Goal: Task Accomplishment & Management: Complete application form

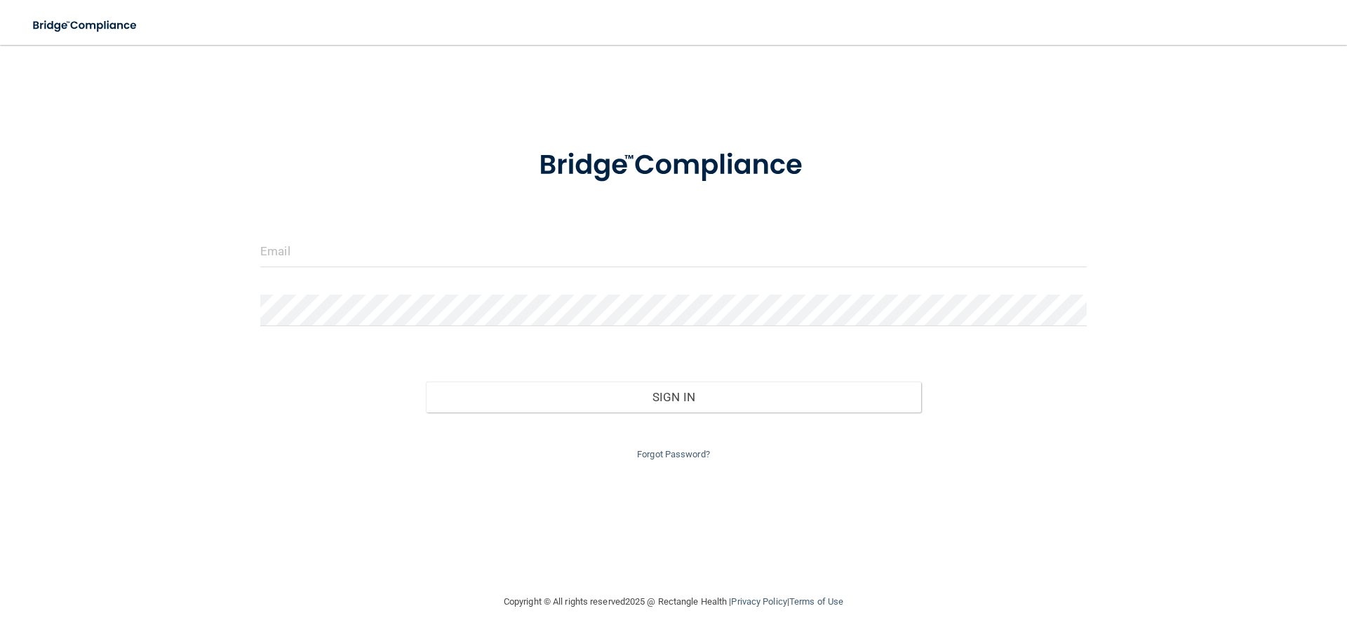
click at [334, 269] on div at bounding box center [674, 257] width 848 height 42
click at [340, 258] on input "email" at bounding box center [673, 252] width 827 height 32
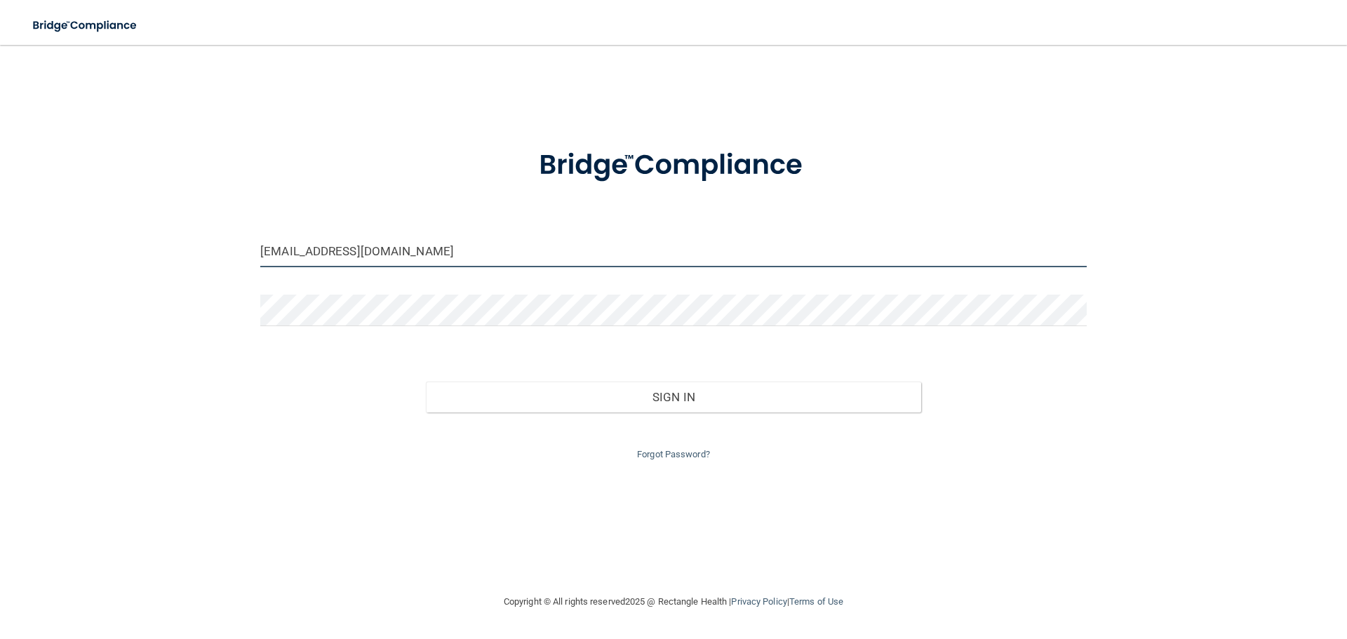
type input "[EMAIL_ADDRESS][DOMAIN_NAME]"
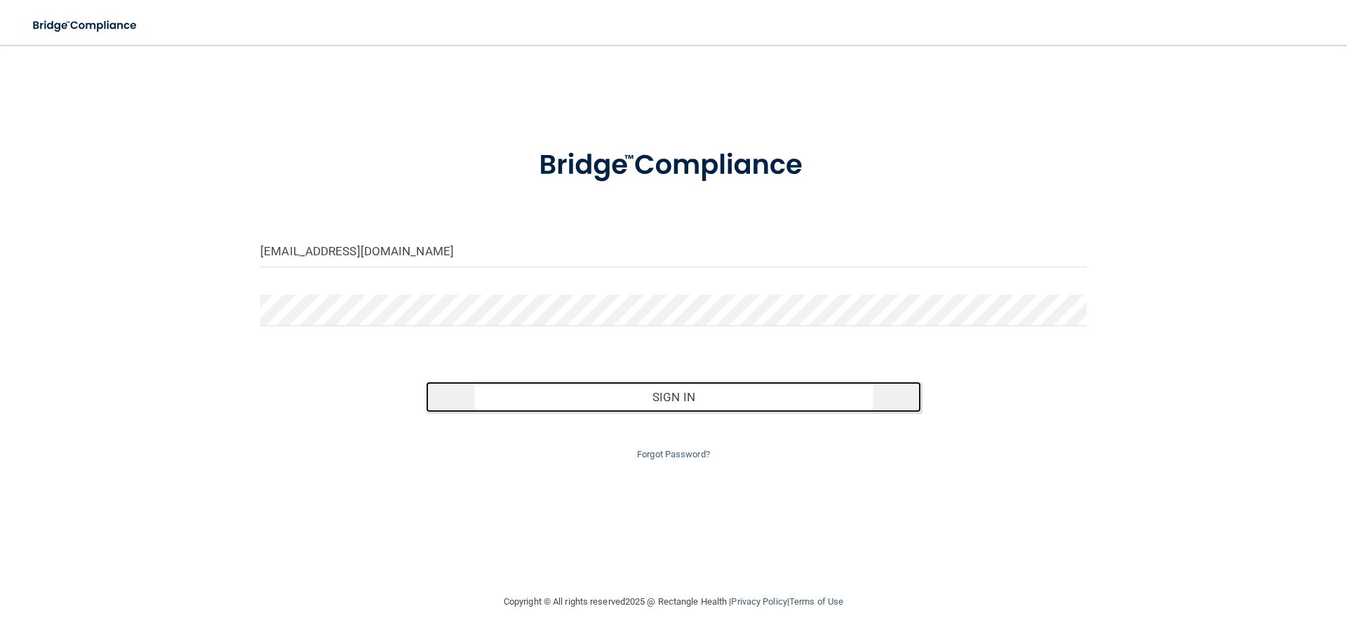
click at [672, 399] on button "Sign In" at bounding box center [674, 397] width 496 height 31
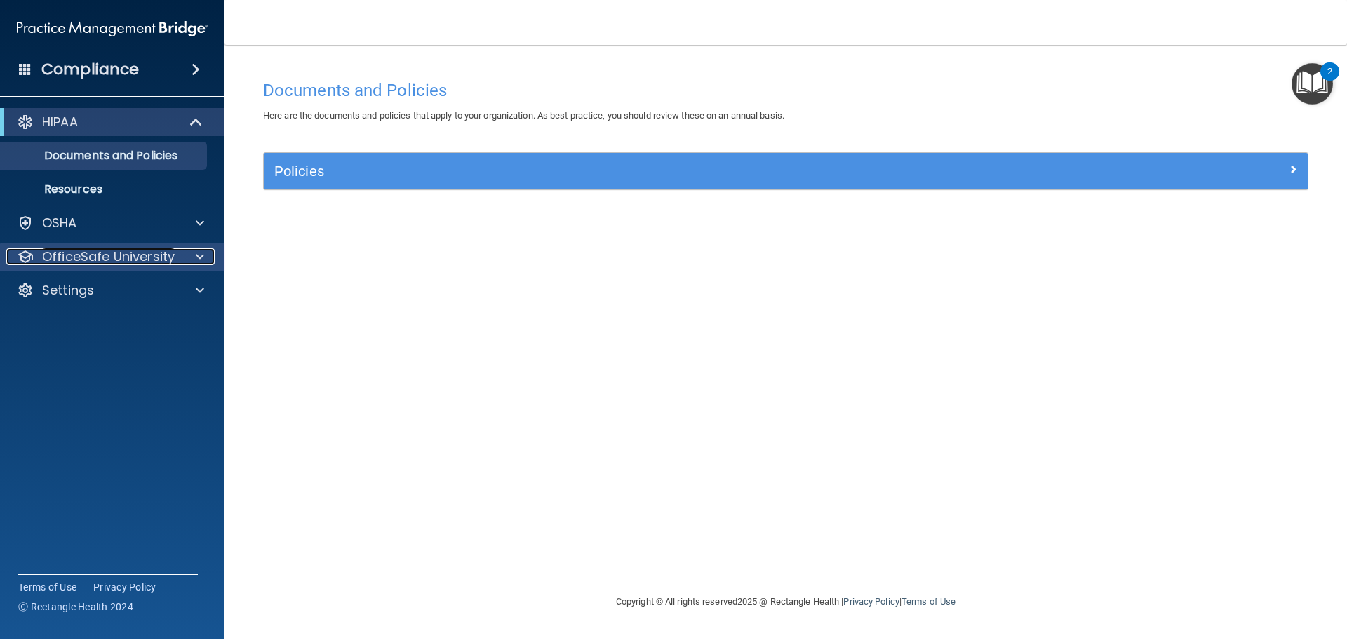
click at [193, 253] on div at bounding box center [197, 256] width 35 height 17
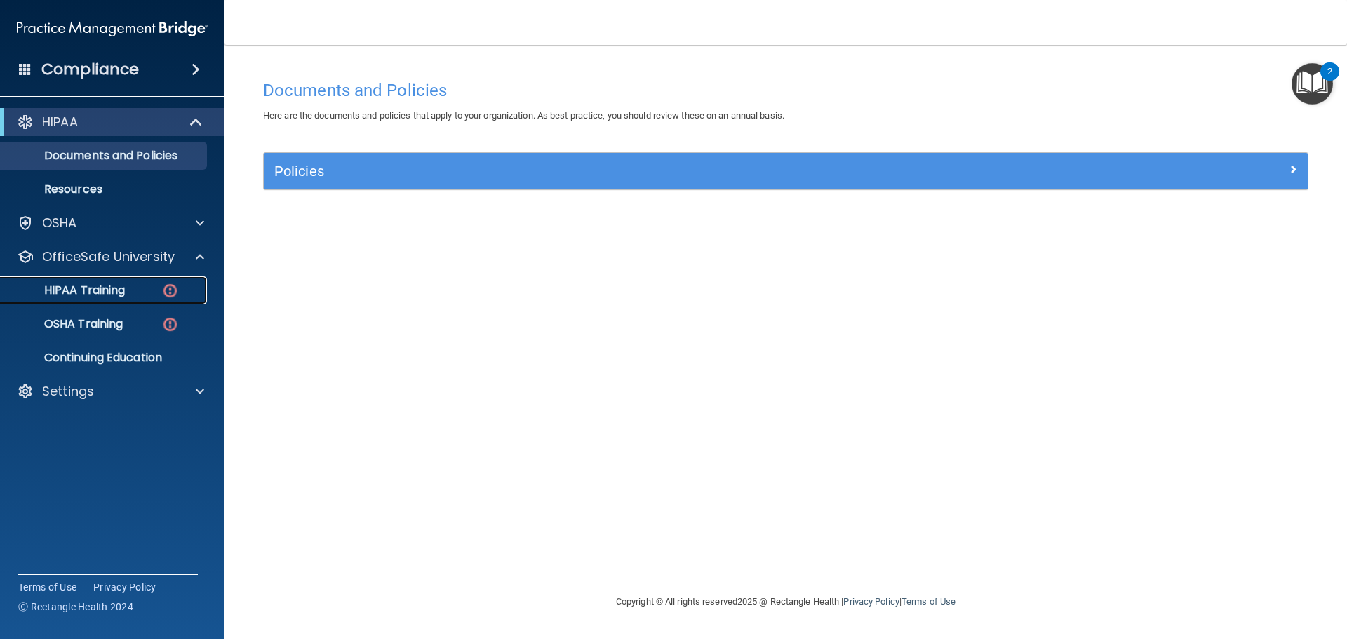
click at [138, 293] on div "HIPAA Training" at bounding box center [105, 291] width 192 height 14
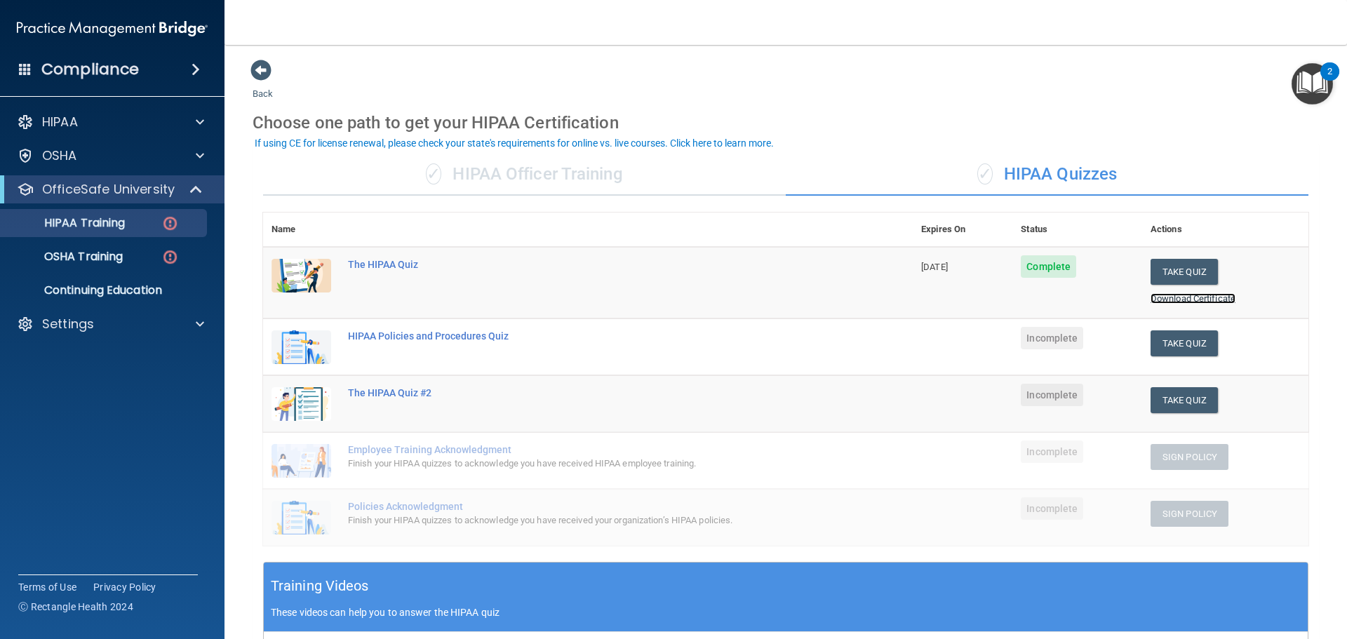
click at [1164, 297] on link "Download Certificate" at bounding box center [1193, 298] width 85 height 11
click at [1165, 347] on button "Take Quiz" at bounding box center [1184, 344] width 67 height 26
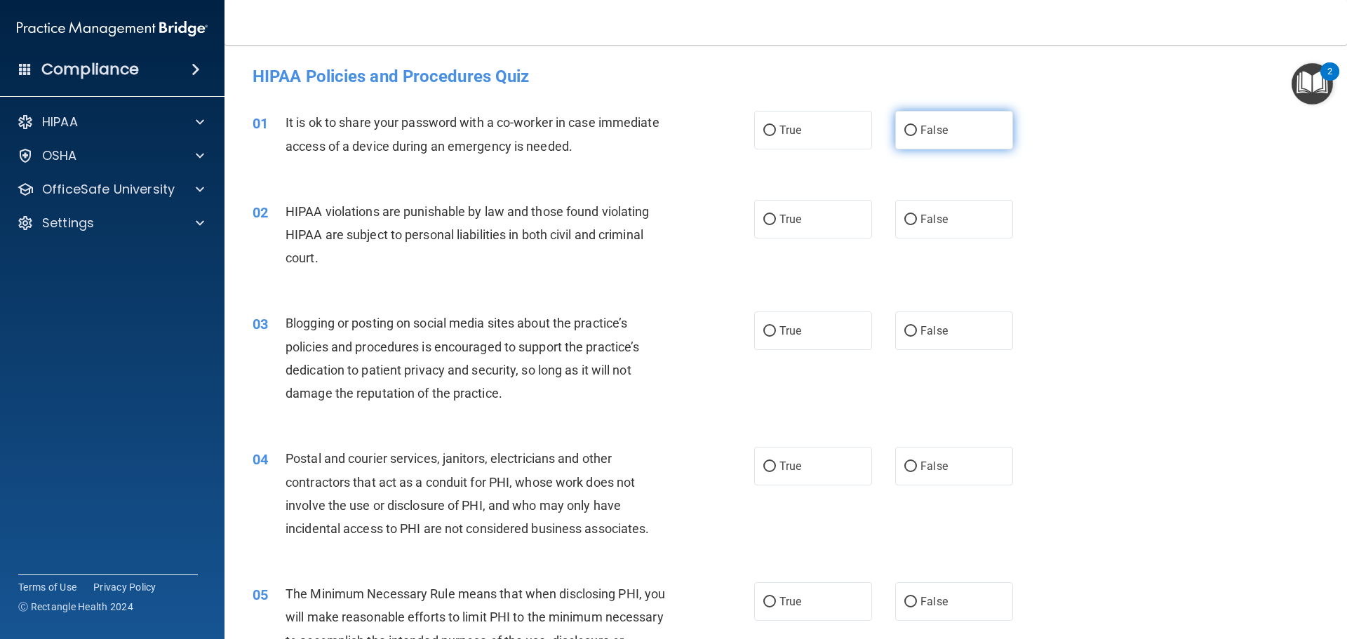
click at [907, 128] on input "False" at bounding box center [911, 131] width 13 height 11
radio input "true"
click at [784, 206] on label "True" at bounding box center [813, 219] width 118 height 39
click at [776, 215] on input "True" at bounding box center [770, 220] width 13 height 11
radio input "true"
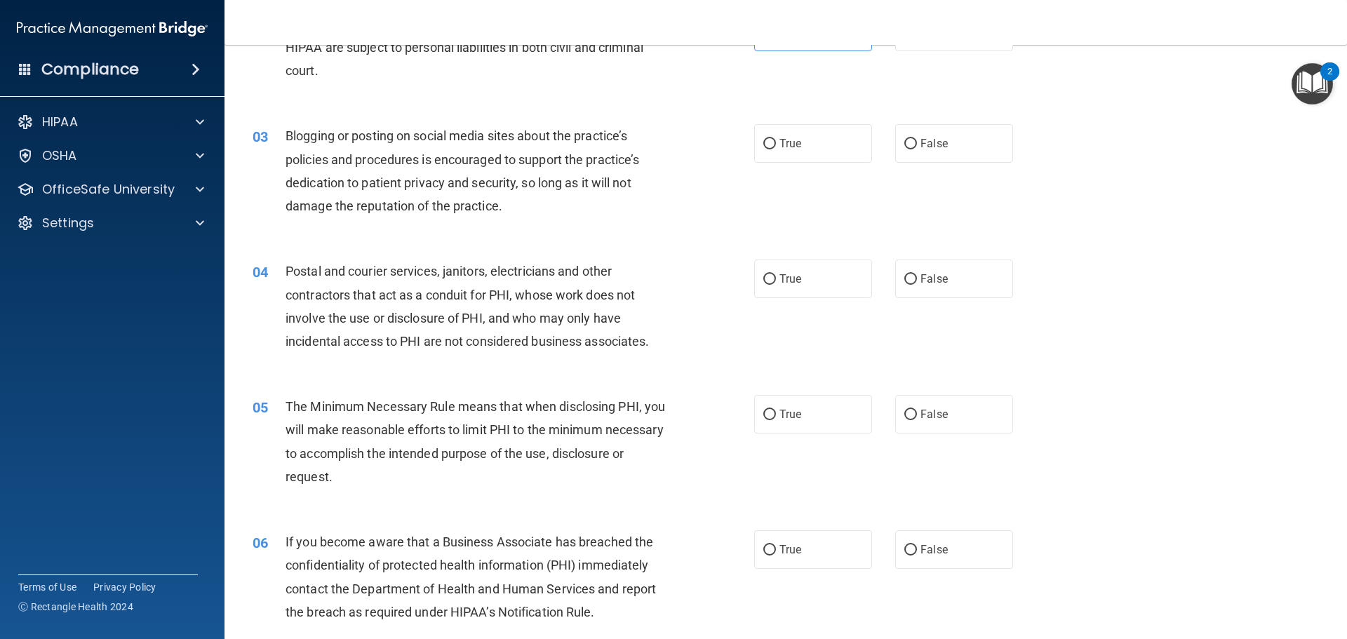
scroll to position [196, 0]
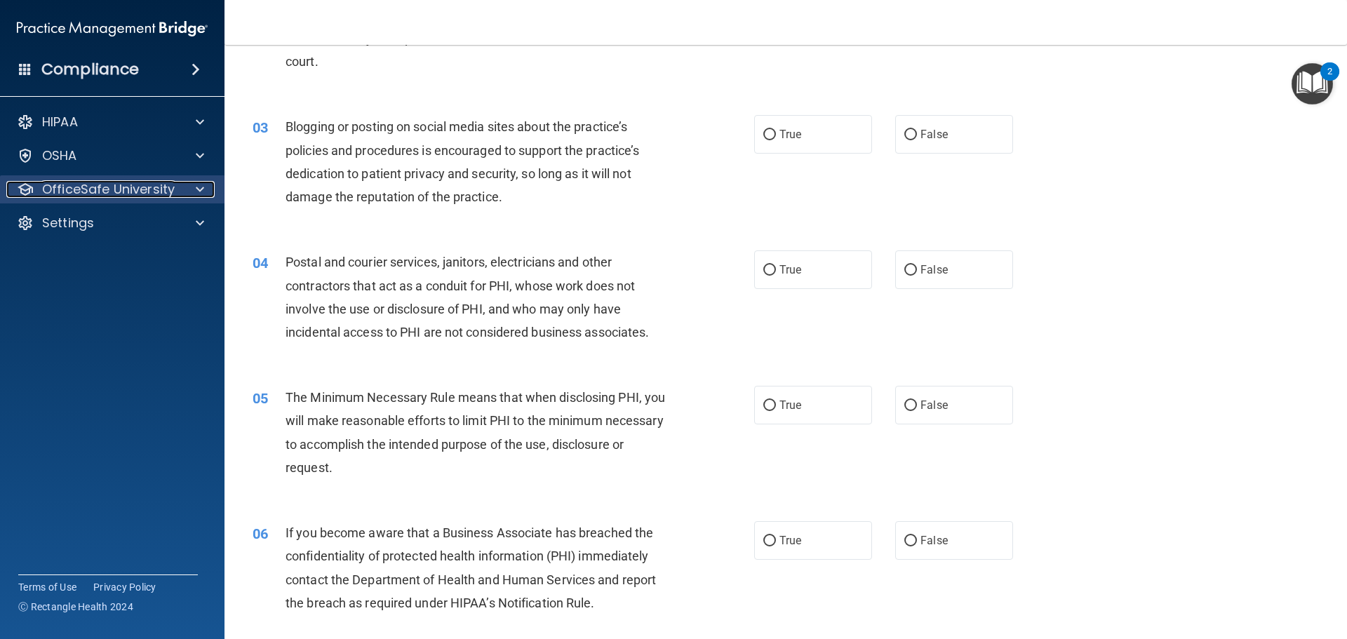
click at [192, 187] on div at bounding box center [197, 189] width 35 height 17
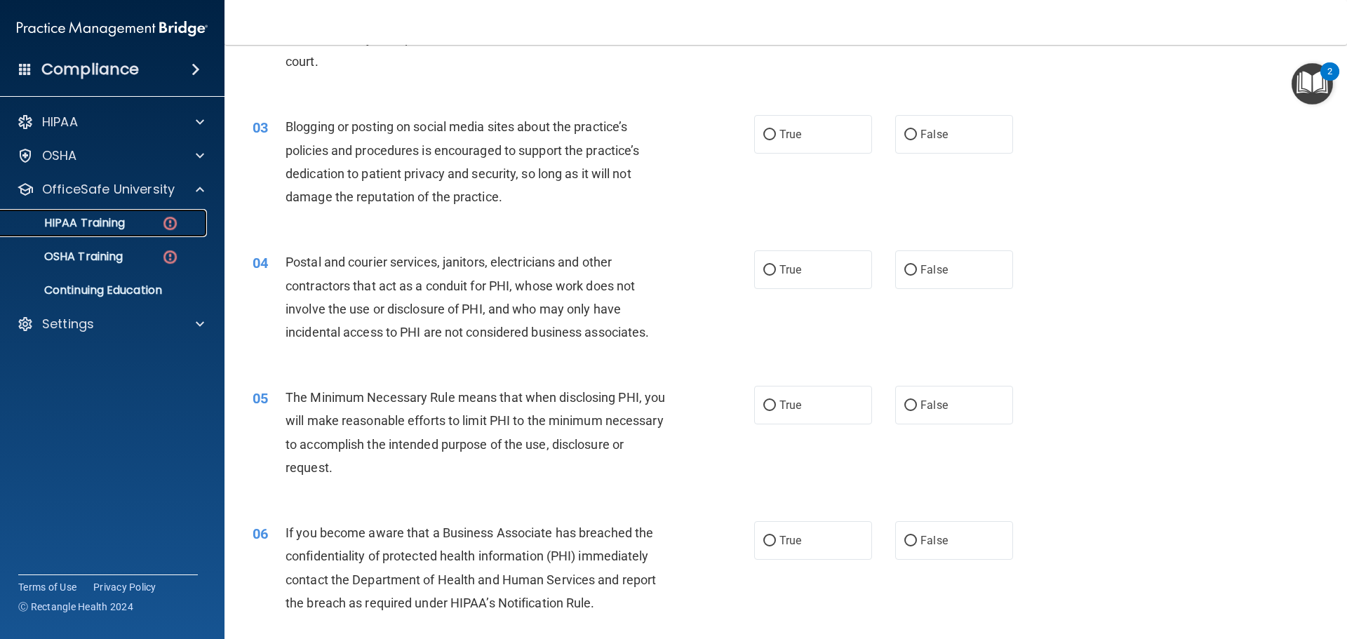
click at [109, 222] on p "HIPAA Training" at bounding box center [67, 223] width 116 height 14
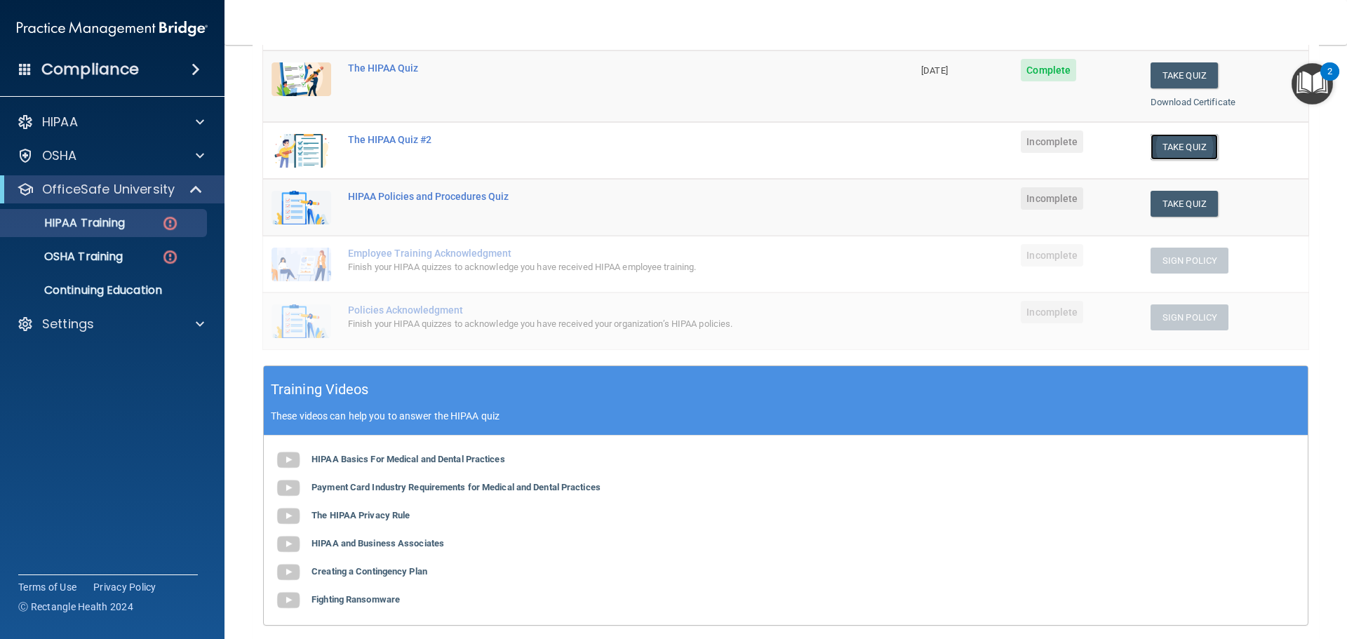
click at [1168, 145] on button "Take Quiz" at bounding box center [1184, 147] width 67 height 26
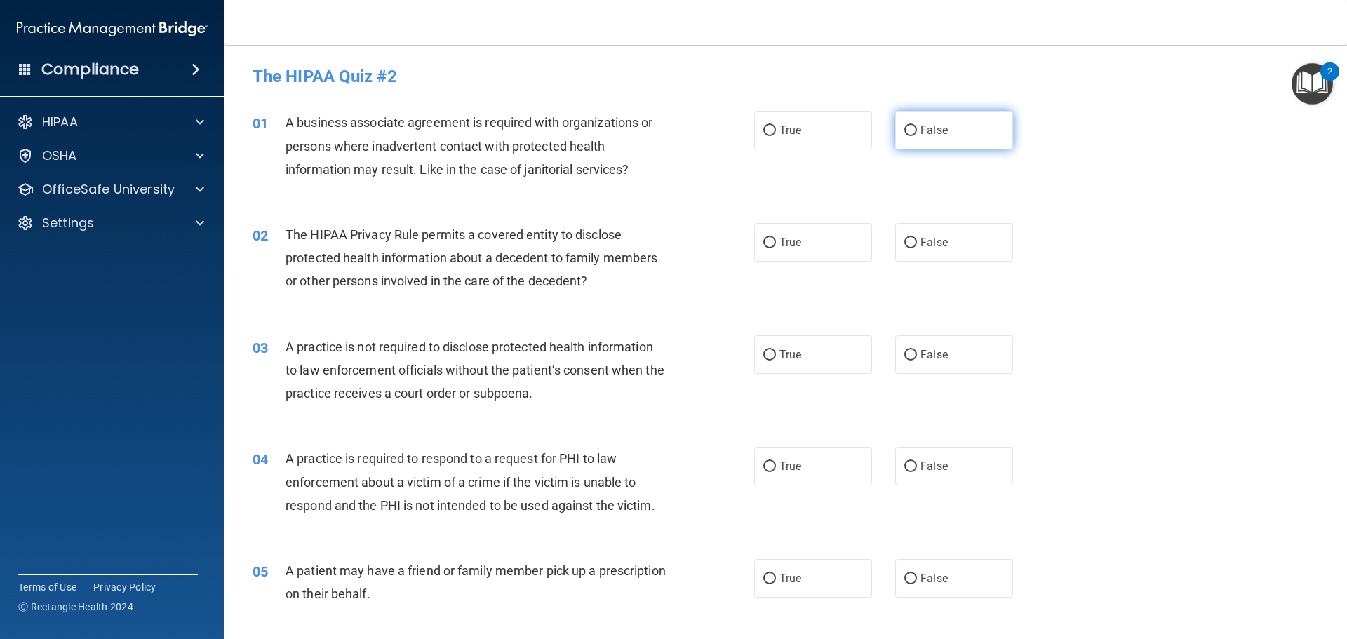
click at [936, 130] on span "False" at bounding box center [934, 130] width 27 height 13
click at [917, 130] on input "False" at bounding box center [911, 131] width 13 height 11
radio input "true"
click at [911, 248] on label "False" at bounding box center [954, 242] width 118 height 39
click at [911, 248] on input "False" at bounding box center [911, 243] width 13 height 11
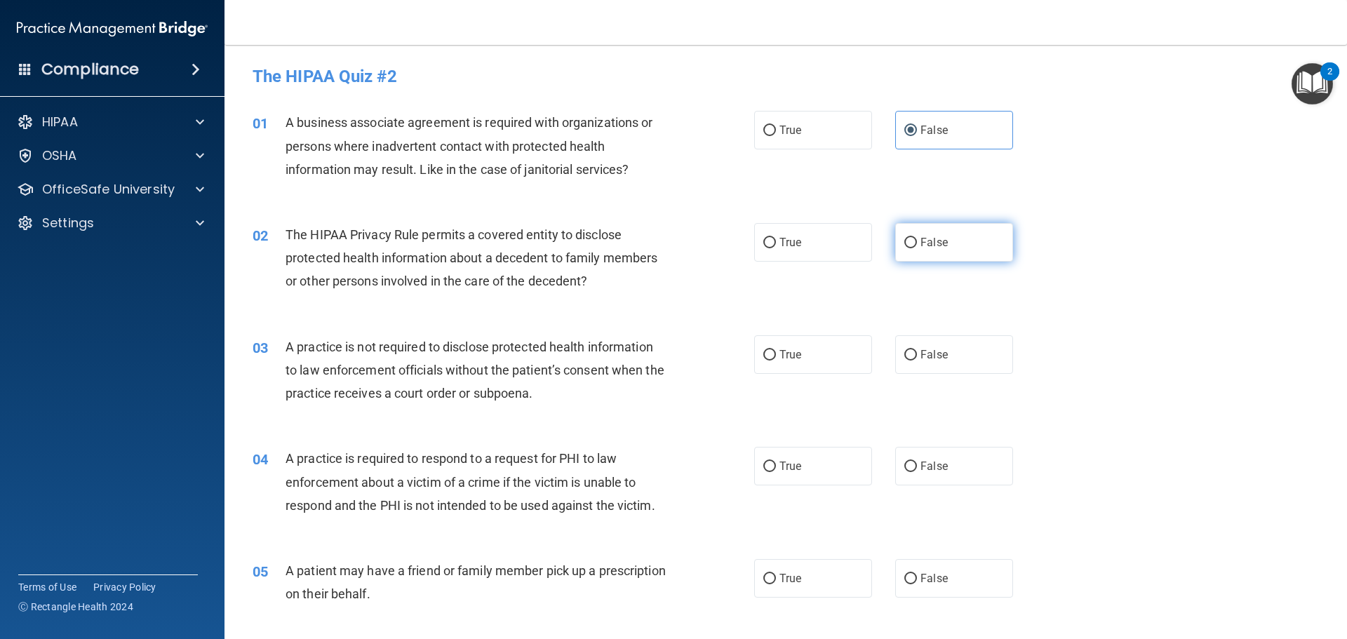
radio input "true"
click at [769, 360] on input "True" at bounding box center [770, 355] width 13 height 11
radio input "true"
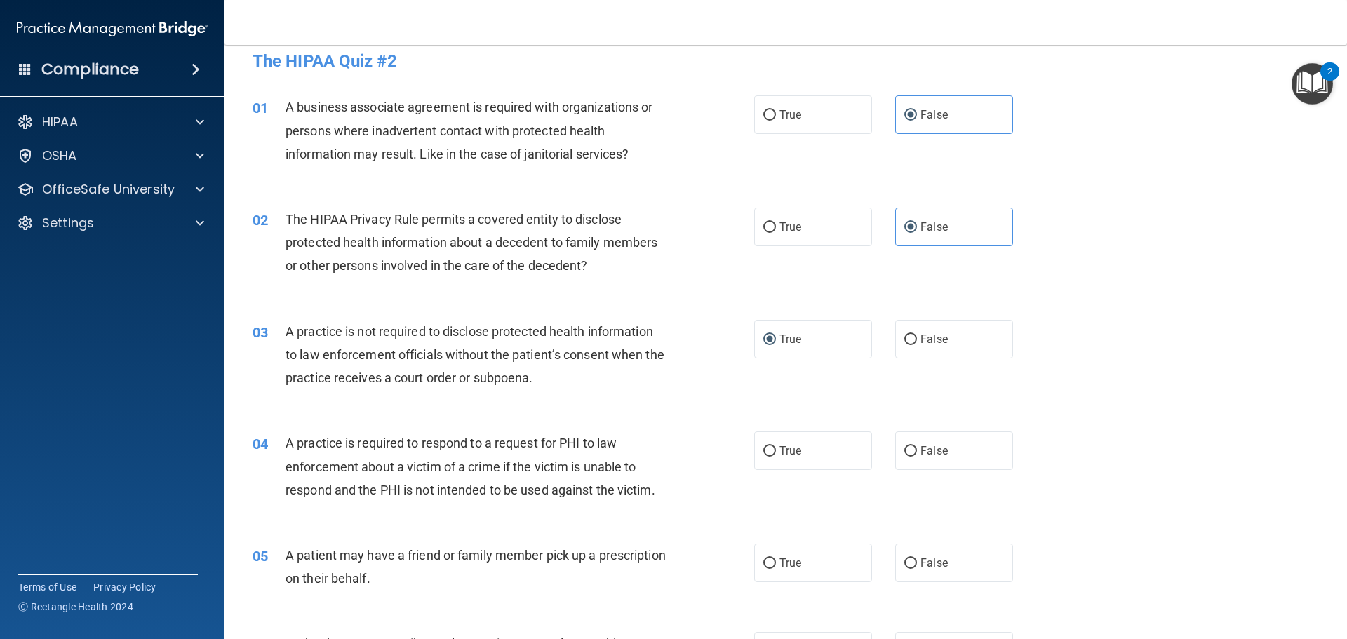
scroll to position [28, 0]
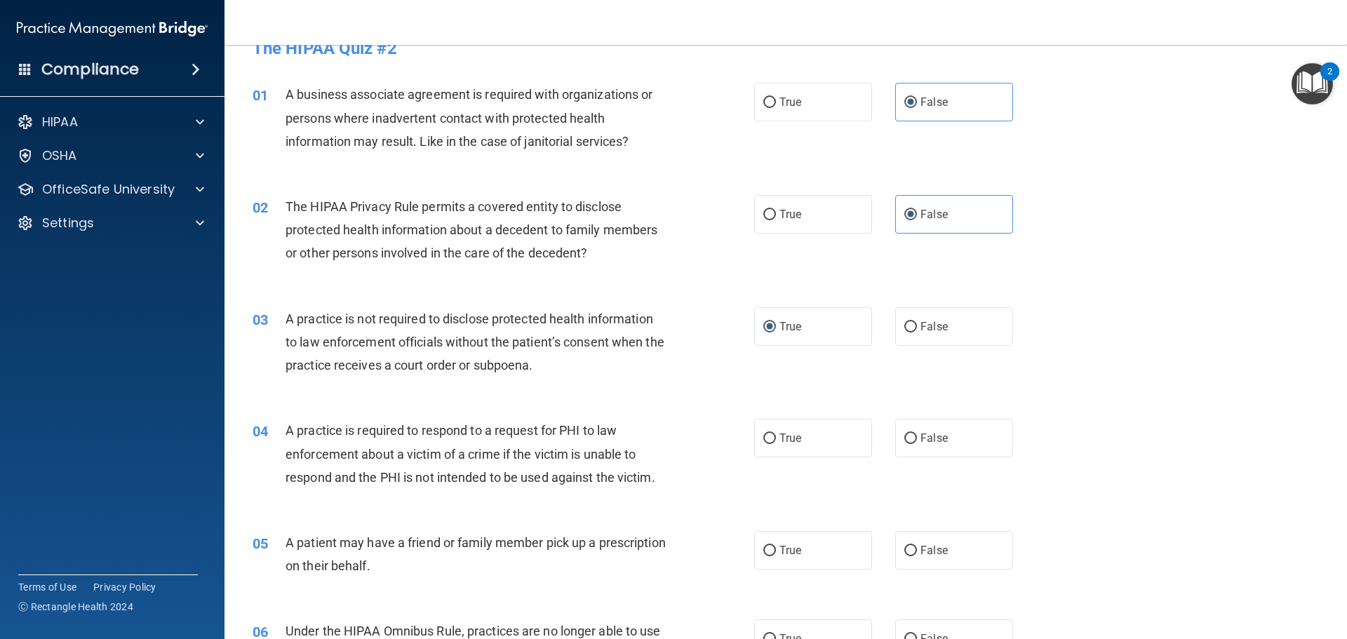
click at [1336, 629] on main "- The HIPAA Quiz #2 This quiz doesn’t expire until . Are you sure you want to t…" at bounding box center [786, 342] width 1123 height 594
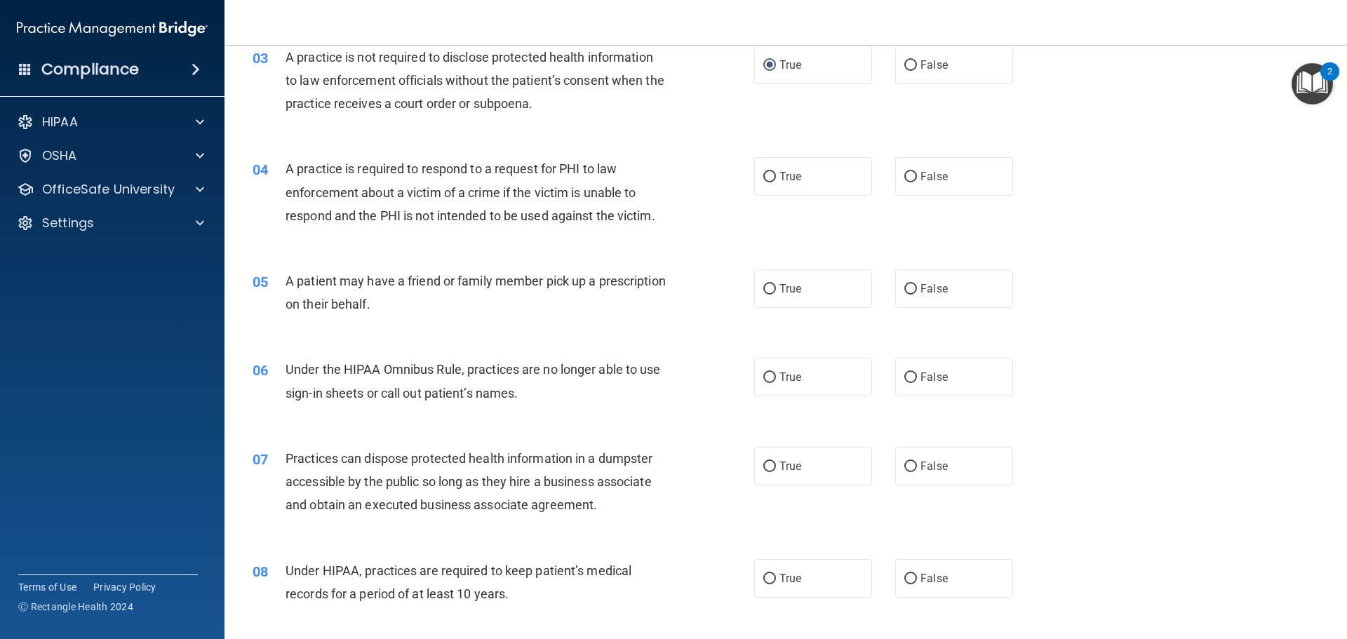
scroll to position [262, 0]
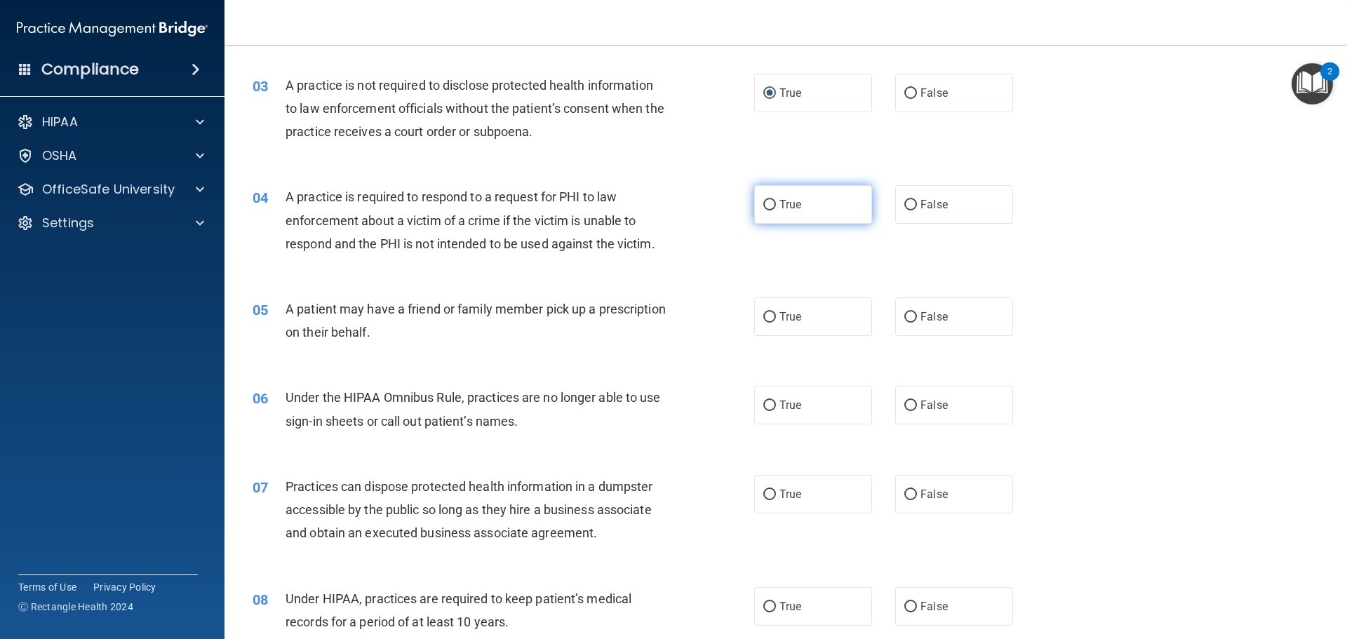
click at [774, 200] on label "True" at bounding box center [813, 204] width 118 height 39
click at [774, 200] on input "True" at bounding box center [770, 205] width 13 height 11
radio input "true"
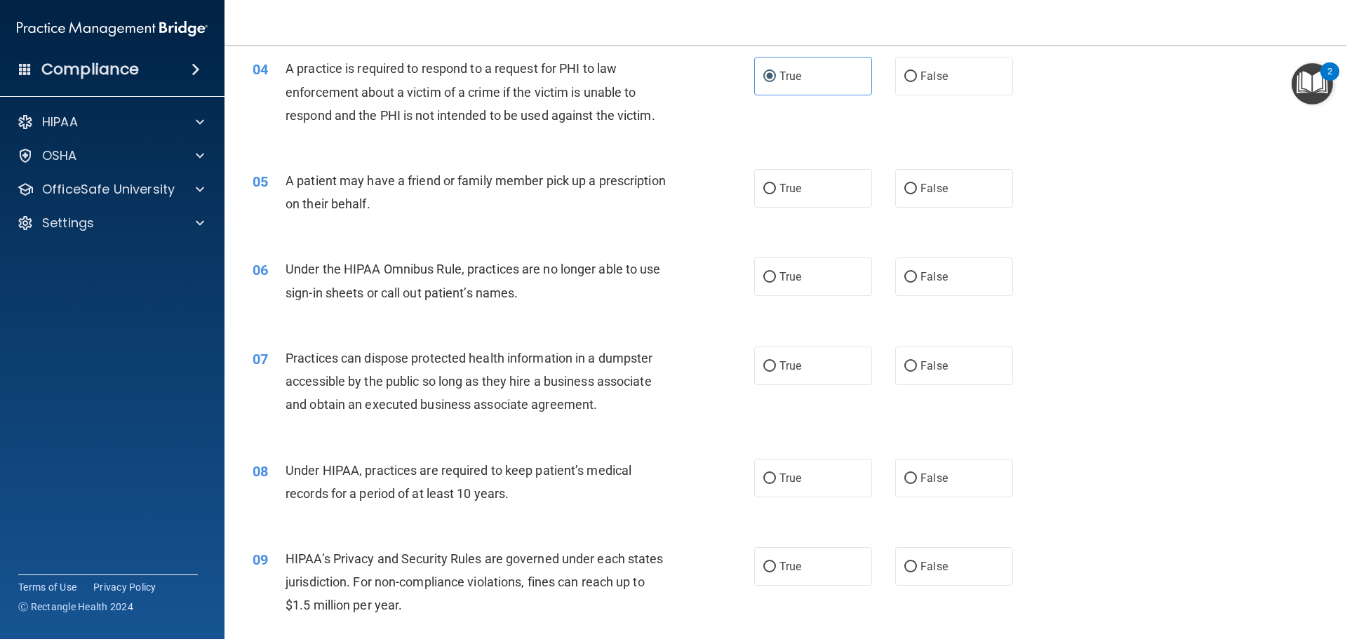
scroll to position [402, 0]
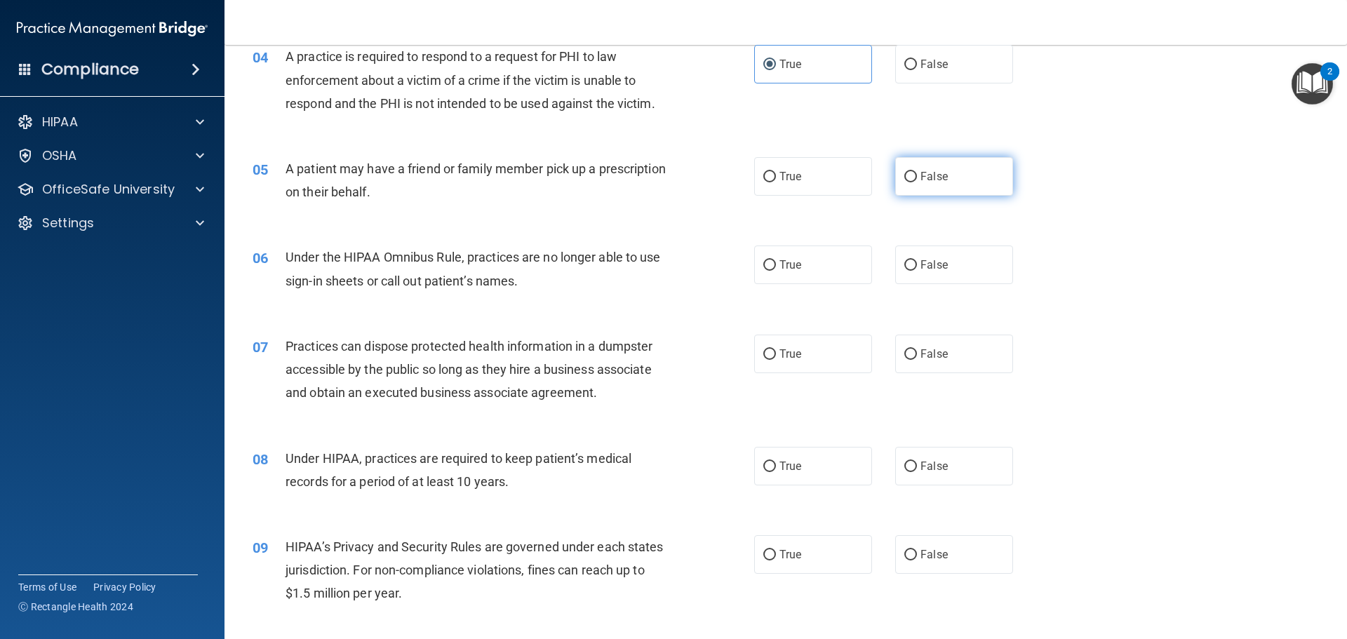
click at [905, 182] on input "False" at bounding box center [911, 177] width 13 height 11
radio input "true"
click at [764, 270] on input "True" at bounding box center [770, 265] width 13 height 11
radio input "true"
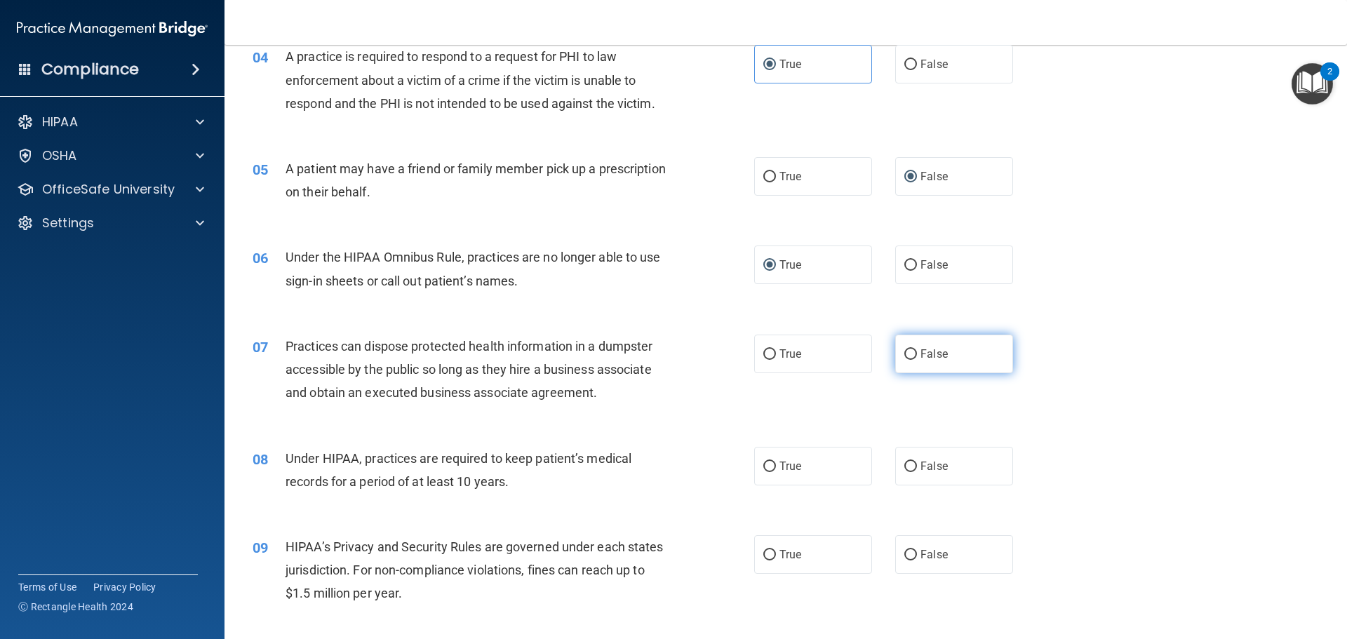
click at [905, 354] on input "False" at bounding box center [911, 354] width 13 height 11
radio input "true"
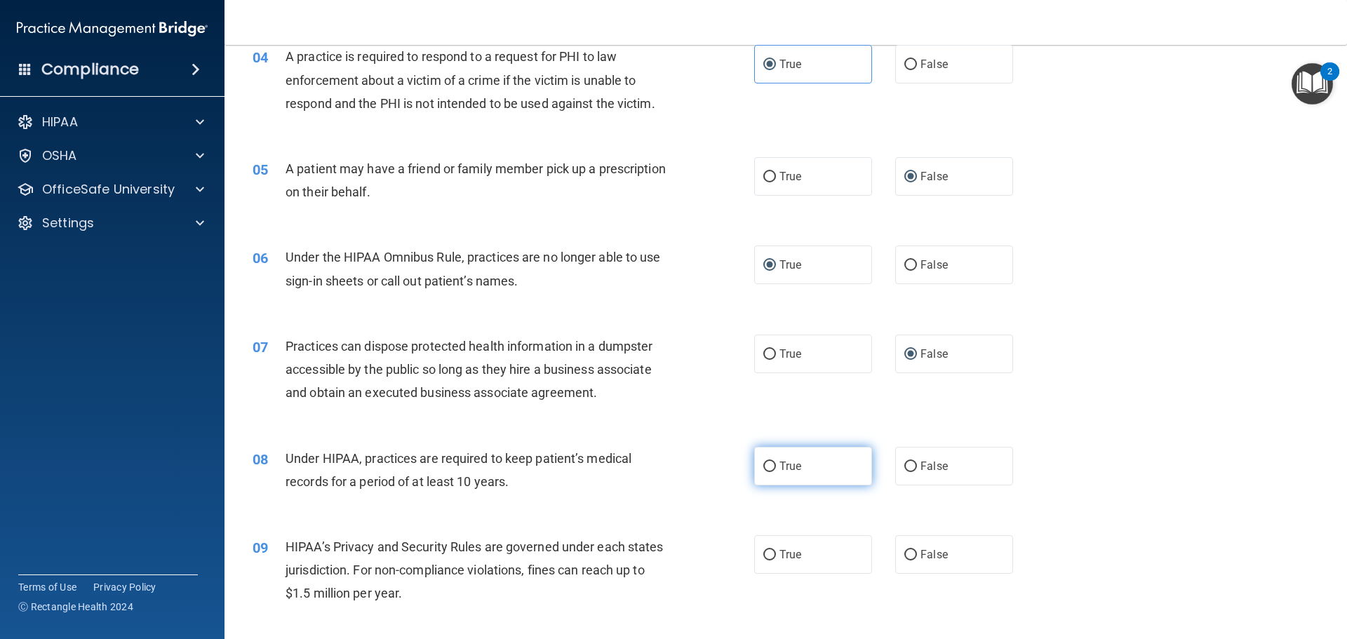
click at [769, 470] on input "True" at bounding box center [770, 467] width 13 height 11
radio input "true"
click at [780, 556] on span "True" at bounding box center [791, 554] width 22 height 13
click at [776, 556] on input "True" at bounding box center [770, 555] width 13 height 11
radio input "true"
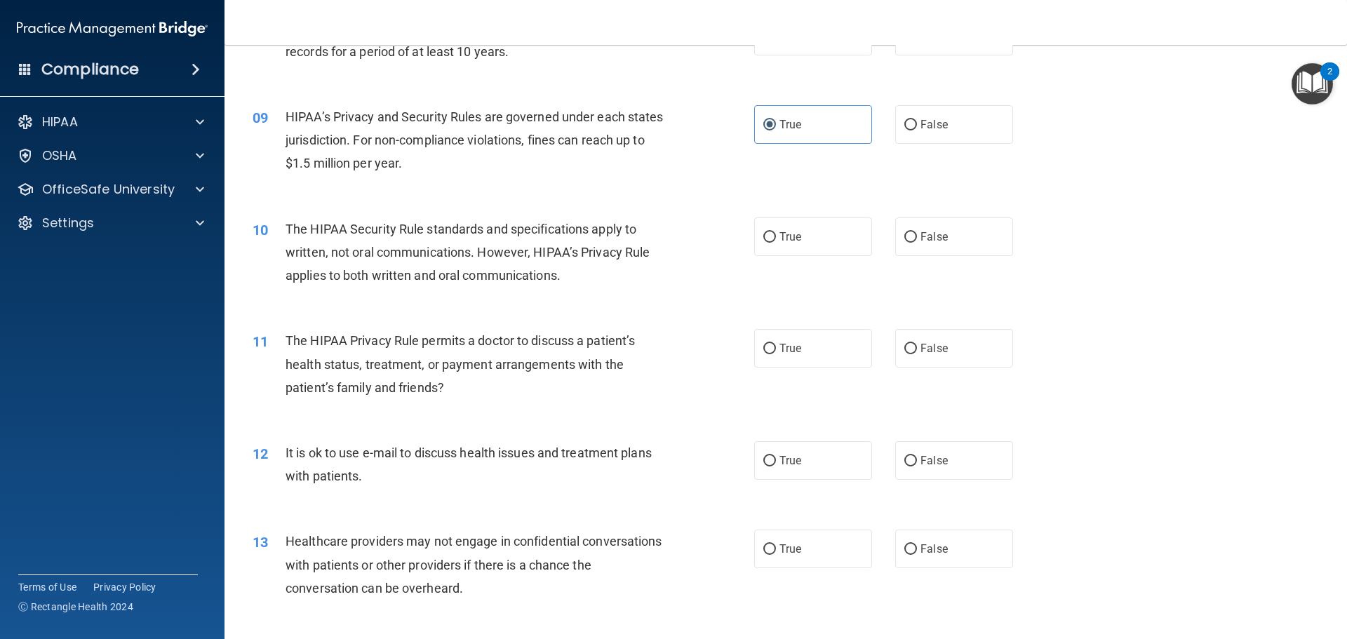
scroll to position [767, 0]
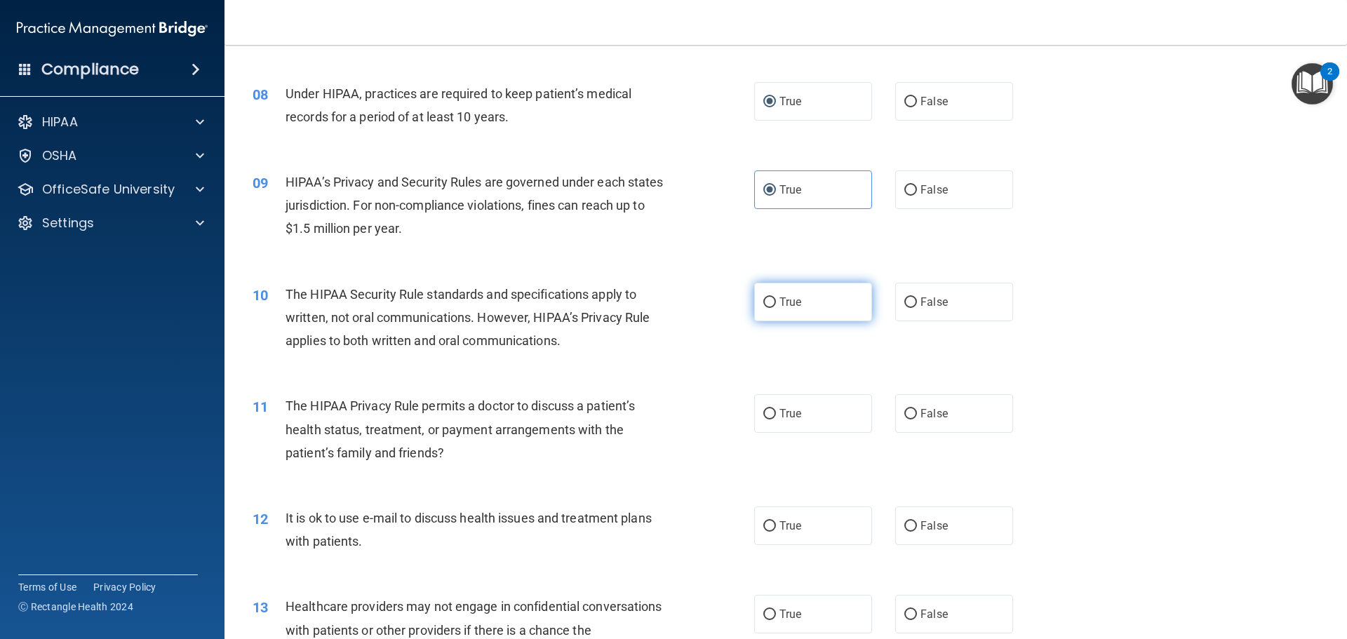
click at [806, 311] on label "True" at bounding box center [813, 302] width 118 height 39
click at [776, 308] on input "True" at bounding box center [770, 303] width 13 height 11
radio input "true"
click at [906, 415] on input "False" at bounding box center [911, 414] width 13 height 11
radio input "true"
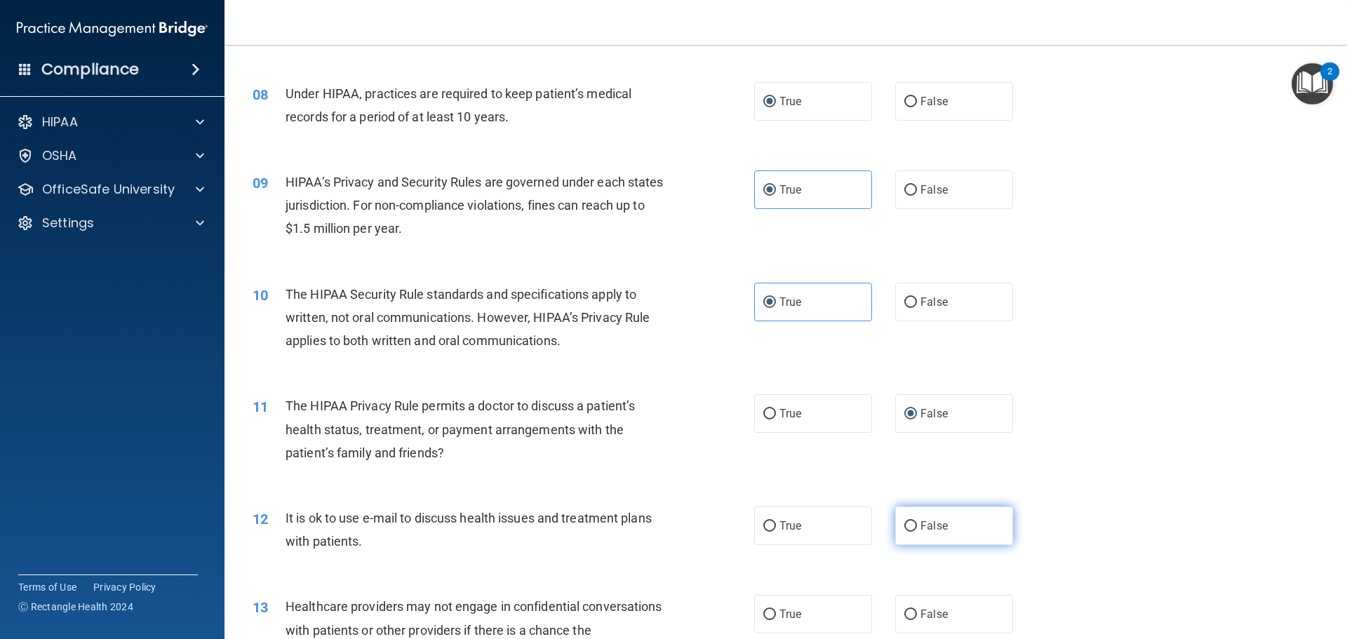
click at [907, 527] on input "False" at bounding box center [911, 526] width 13 height 11
radio input "true"
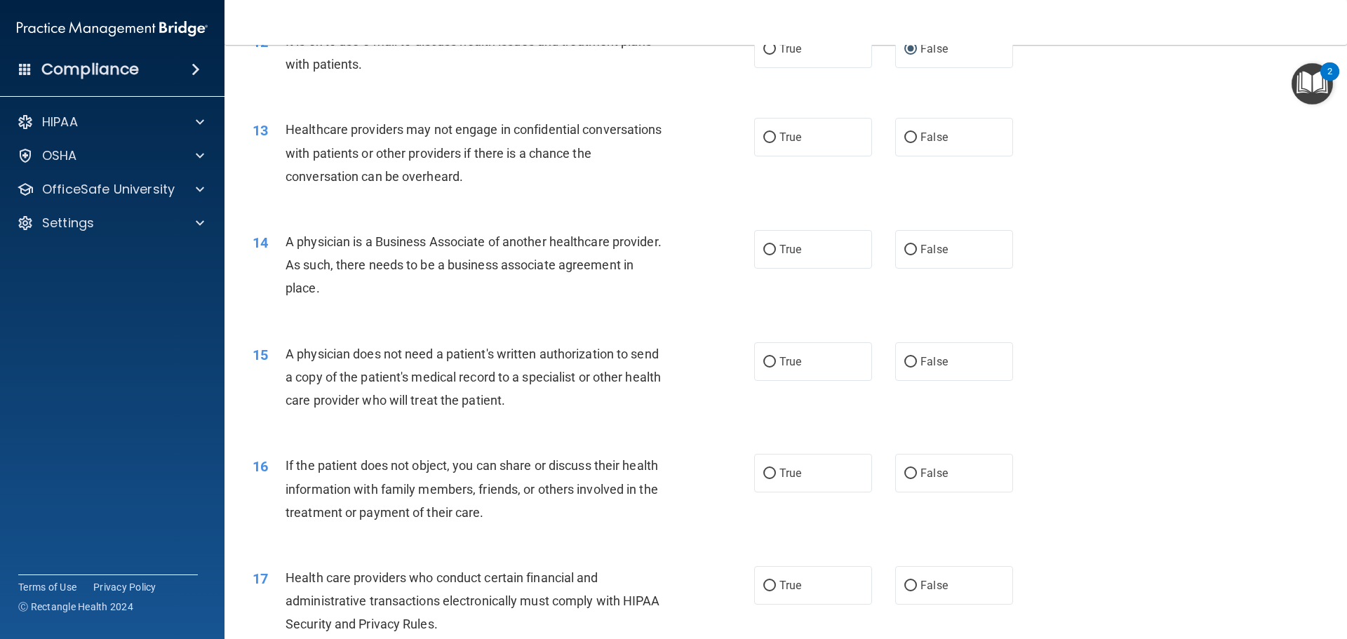
scroll to position [1272, 0]
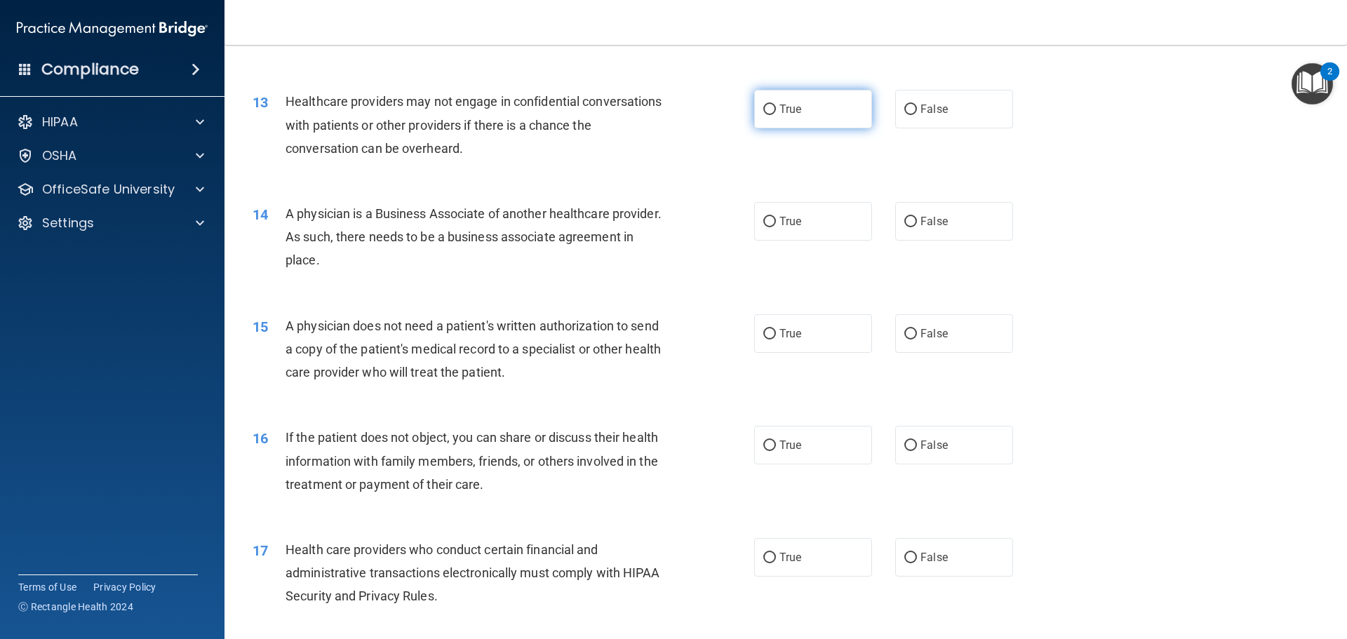
click at [774, 114] on label "True" at bounding box center [813, 109] width 118 height 39
click at [774, 114] on input "True" at bounding box center [770, 110] width 13 height 11
radio input "true"
click at [763, 230] on label "True" at bounding box center [813, 221] width 118 height 39
click at [764, 227] on input "True" at bounding box center [770, 222] width 13 height 11
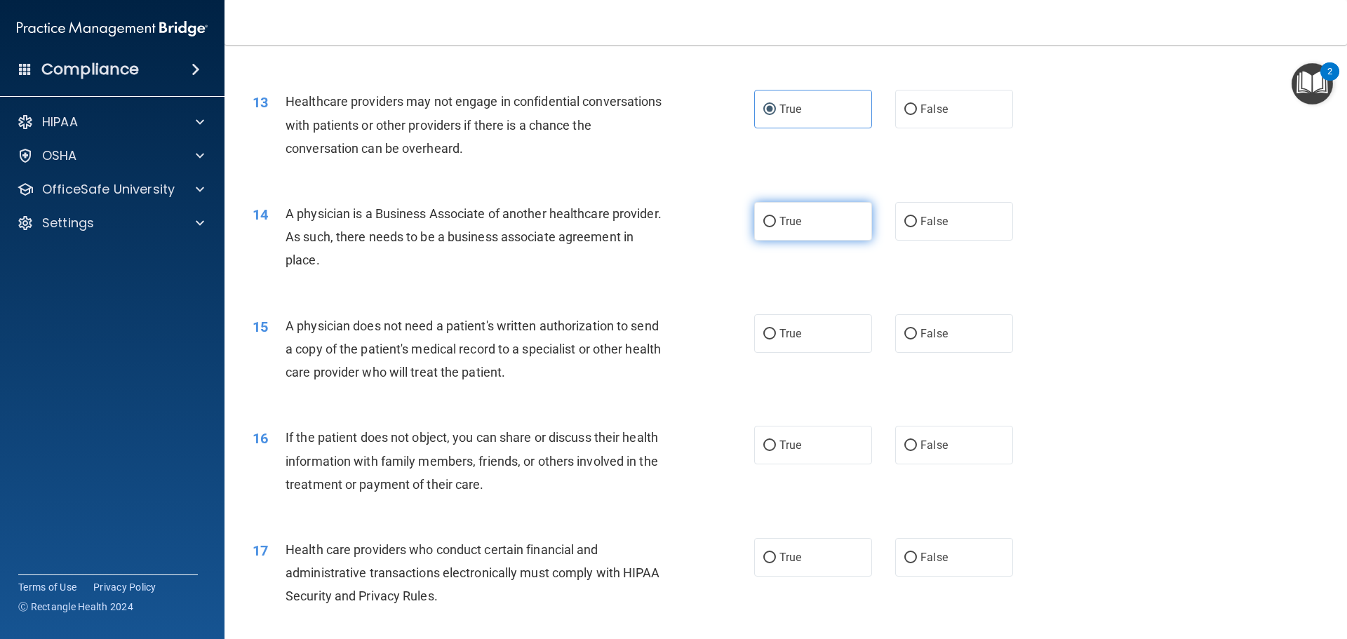
radio input "true"
click at [764, 224] on input "True" at bounding box center [770, 222] width 13 height 11
click at [905, 220] on input "False" at bounding box center [911, 222] width 13 height 11
radio input "true"
click at [780, 216] on span "True" at bounding box center [791, 221] width 22 height 13
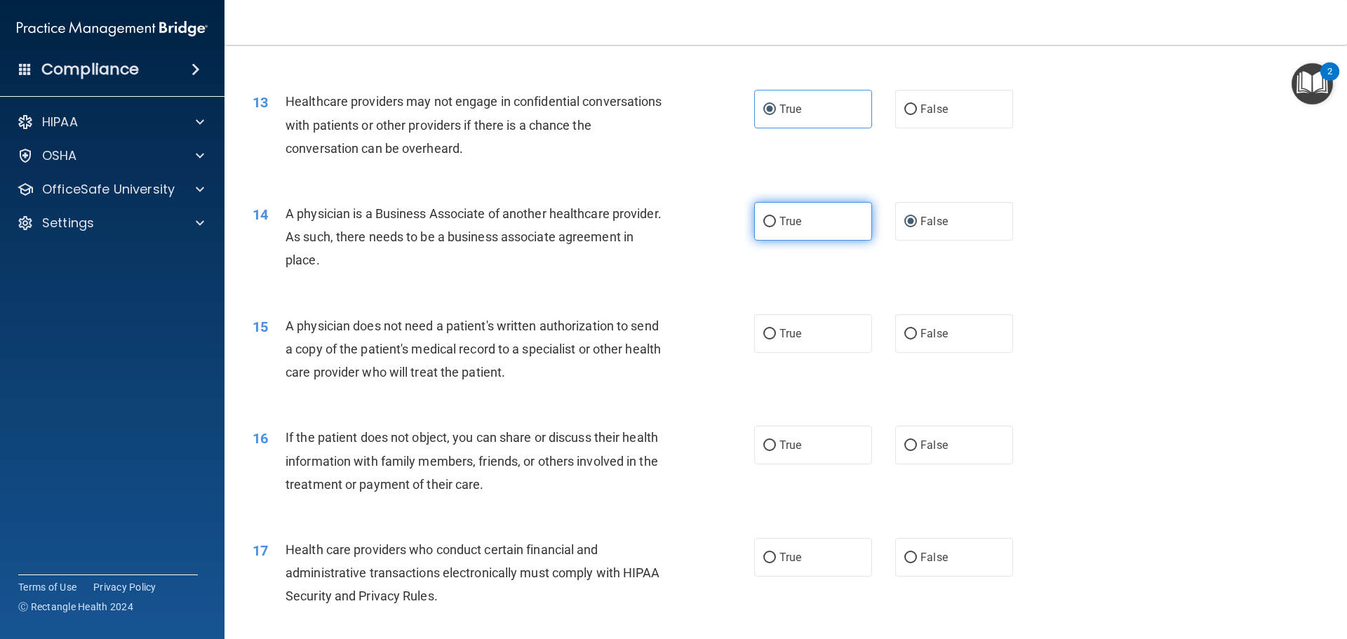
click at [775, 217] on input "True" at bounding box center [770, 222] width 13 height 11
radio input "true"
radio input "false"
click at [768, 340] on label "True" at bounding box center [813, 333] width 118 height 39
click at [768, 340] on input "True" at bounding box center [770, 334] width 13 height 11
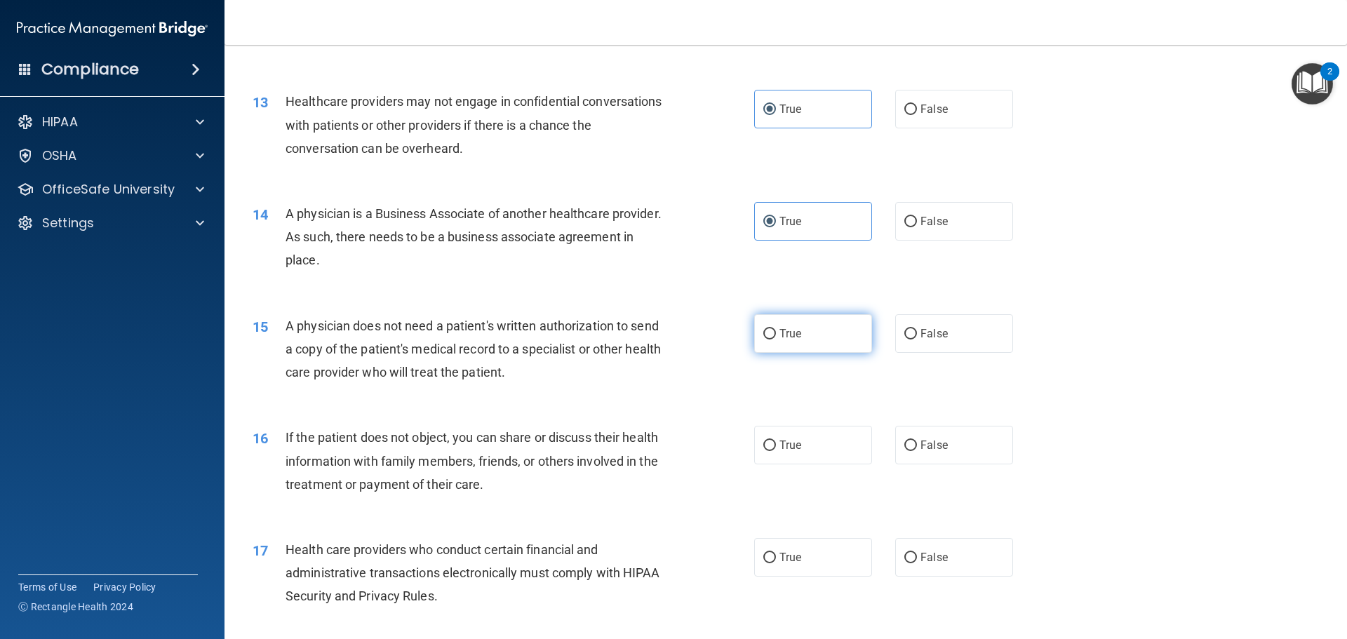
radio input "true"
click at [774, 451] on label "True" at bounding box center [813, 445] width 118 height 39
click at [774, 451] on input "True" at bounding box center [770, 446] width 13 height 11
radio input "true"
click at [785, 564] on span "True" at bounding box center [791, 557] width 22 height 13
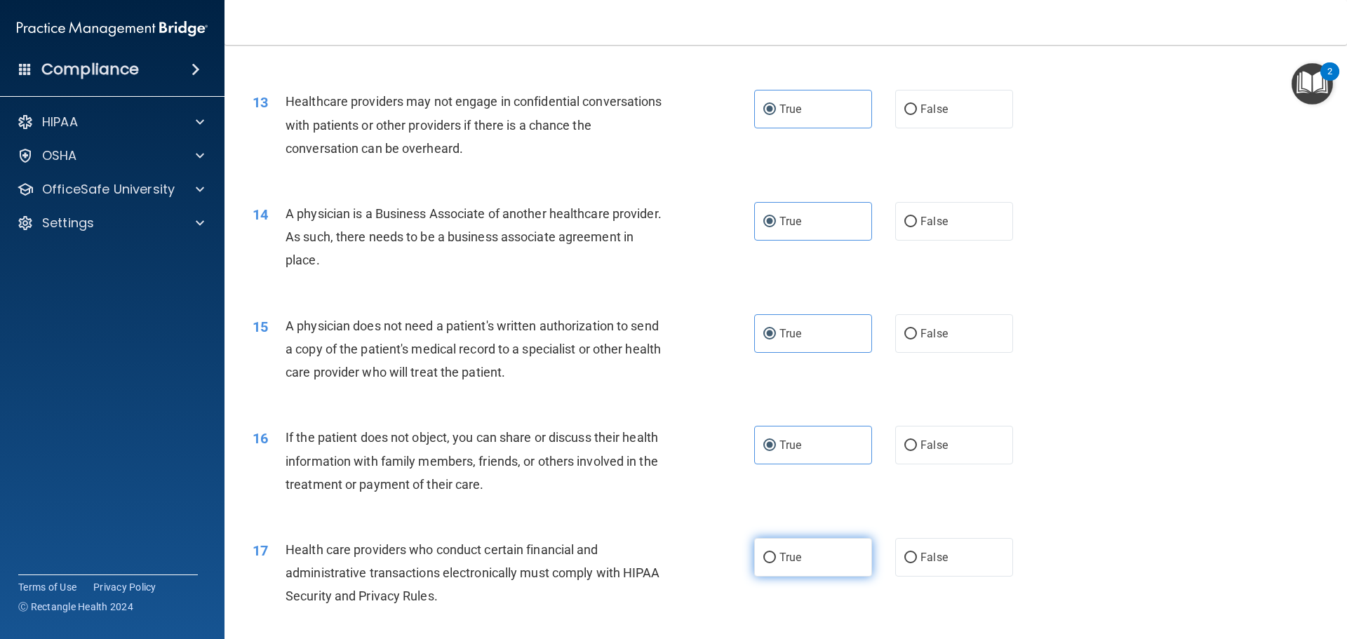
click at [776, 564] on input "True" at bounding box center [770, 558] width 13 height 11
radio input "true"
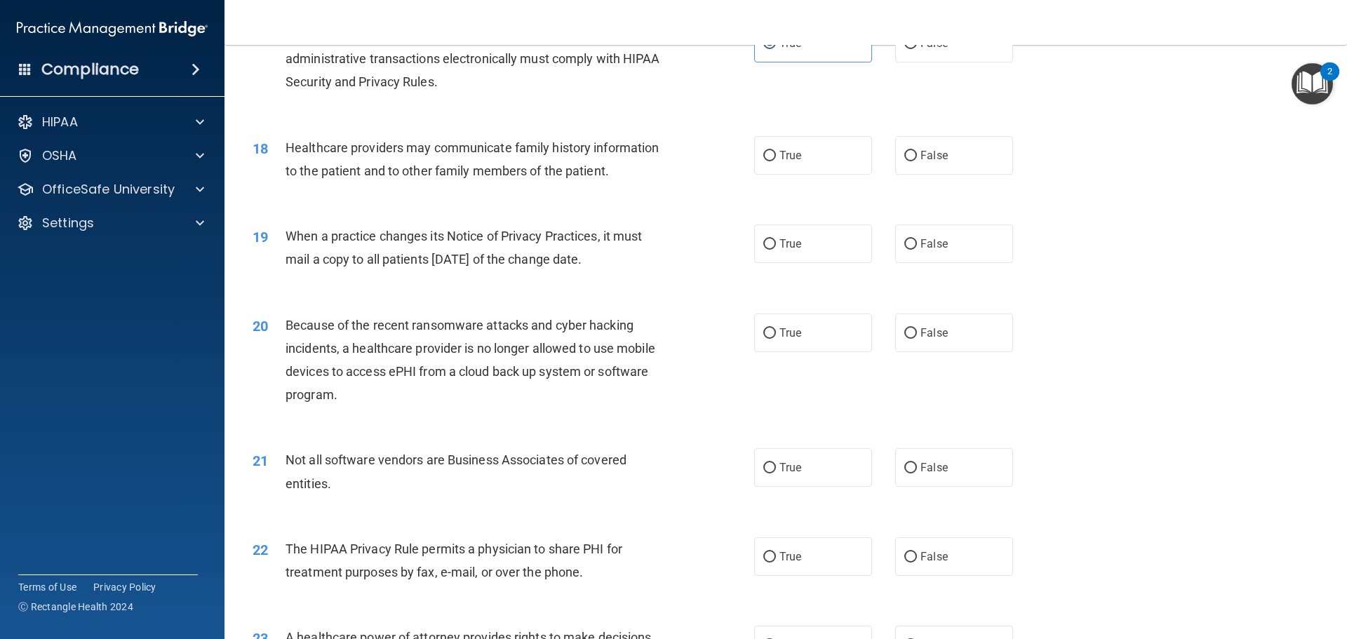
scroll to position [1815, 0]
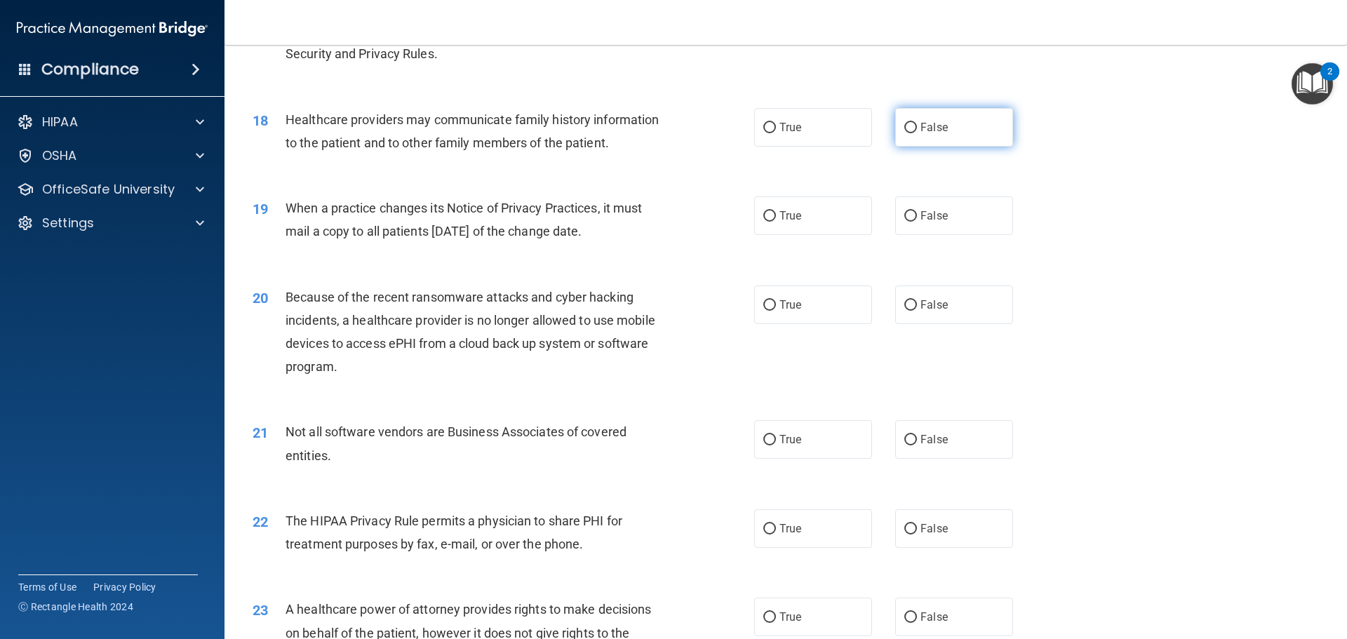
click at [921, 127] on span "False" at bounding box center [934, 127] width 27 height 13
click at [917, 127] on input "False" at bounding box center [911, 128] width 13 height 11
radio input "true"
click at [794, 219] on span "True" at bounding box center [791, 215] width 22 height 13
click at [776, 219] on input "True" at bounding box center [770, 216] width 13 height 11
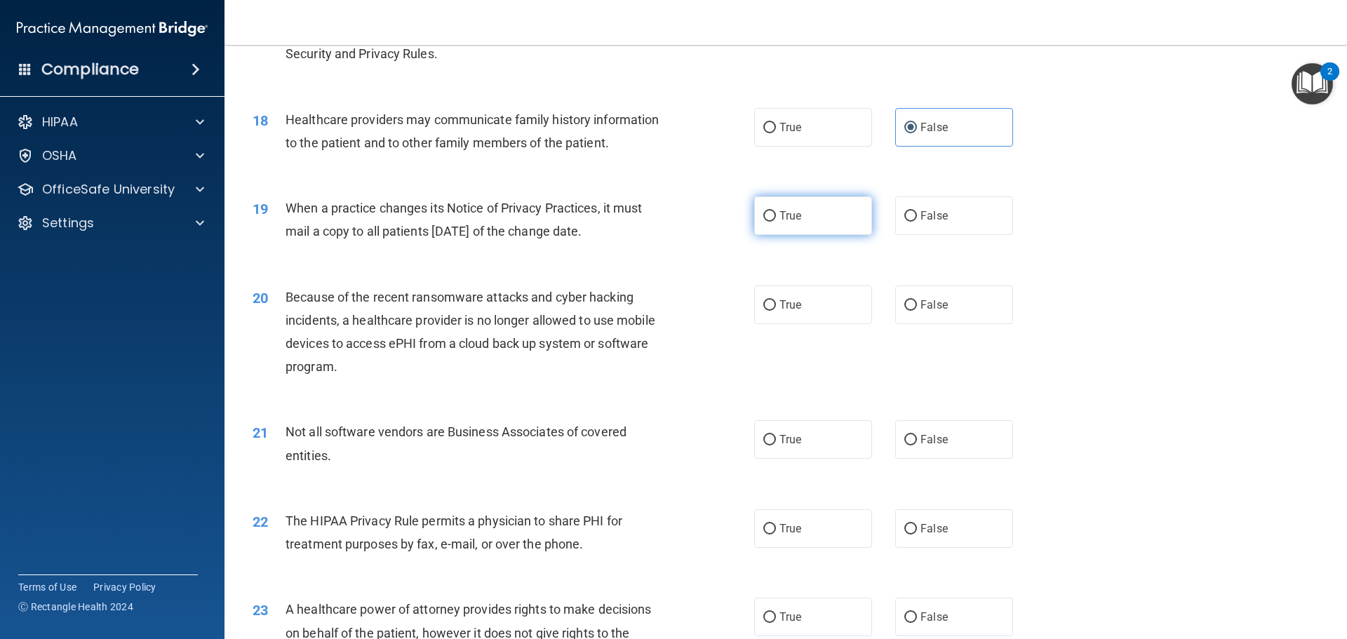
radio input "true"
click at [780, 307] on span "True" at bounding box center [791, 304] width 22 height 13
click at [775, 307] on input "True" at bounding box center [770, 305] width 13 height 11
radio input "true"
click at [780, 444] on span "True" at bounding box center [791, 439] width 22 height 13
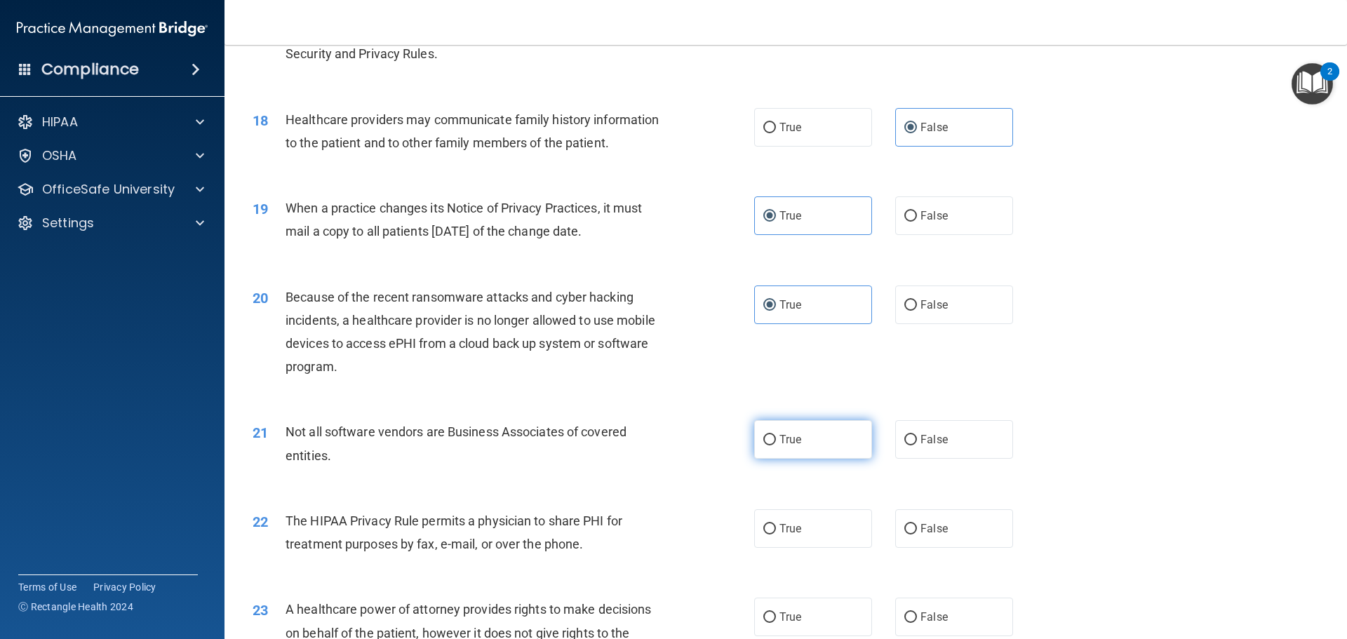
click at [776, 444] on input "True" at bounding box center [770, 440] width 13 height 11
radio input "true"
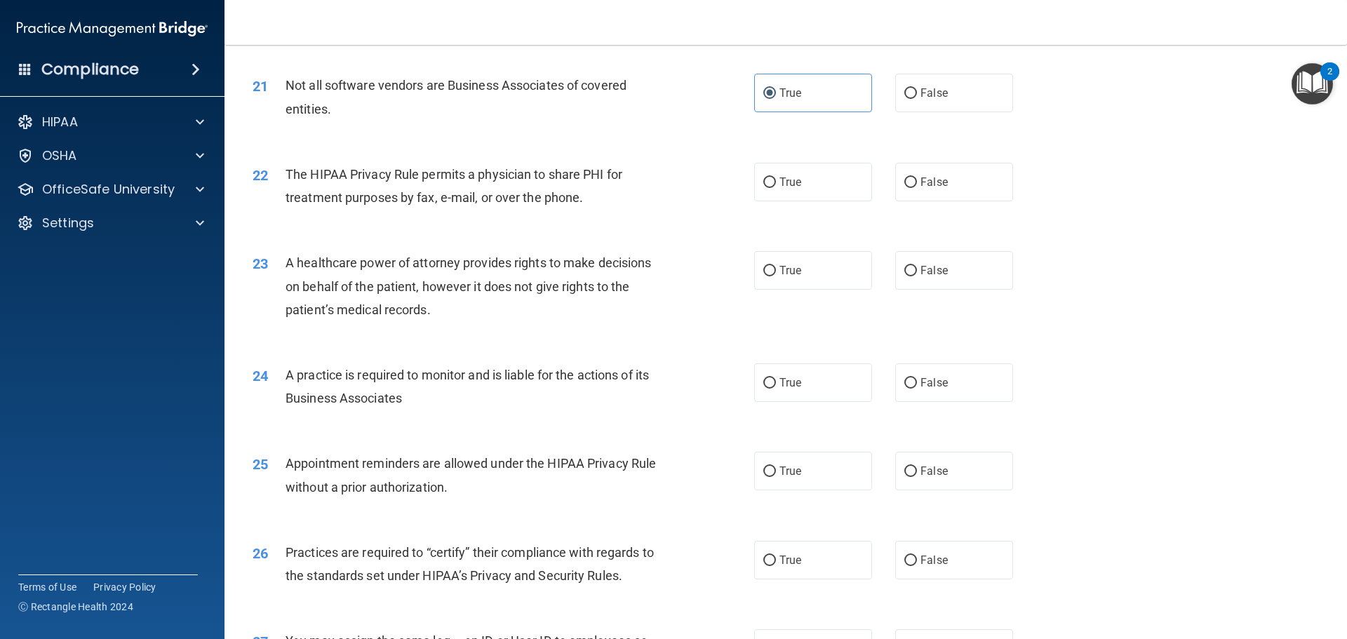
scroll to position [2171, 0]
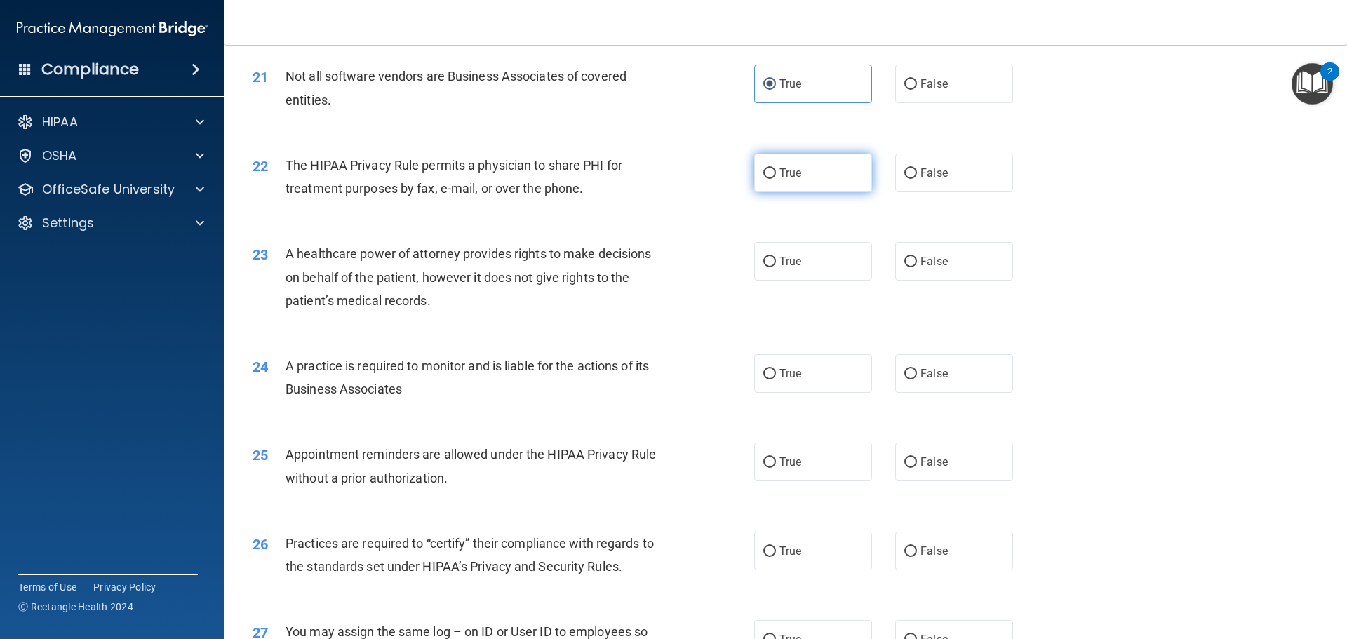
click at [768, 174] on input "True" at bounding box center [770, 173] width 13 height 11
radio input "true"
click at [908, 261] on input "False" at bounding box center [911, 262] width 13 height 11
radio input "true"
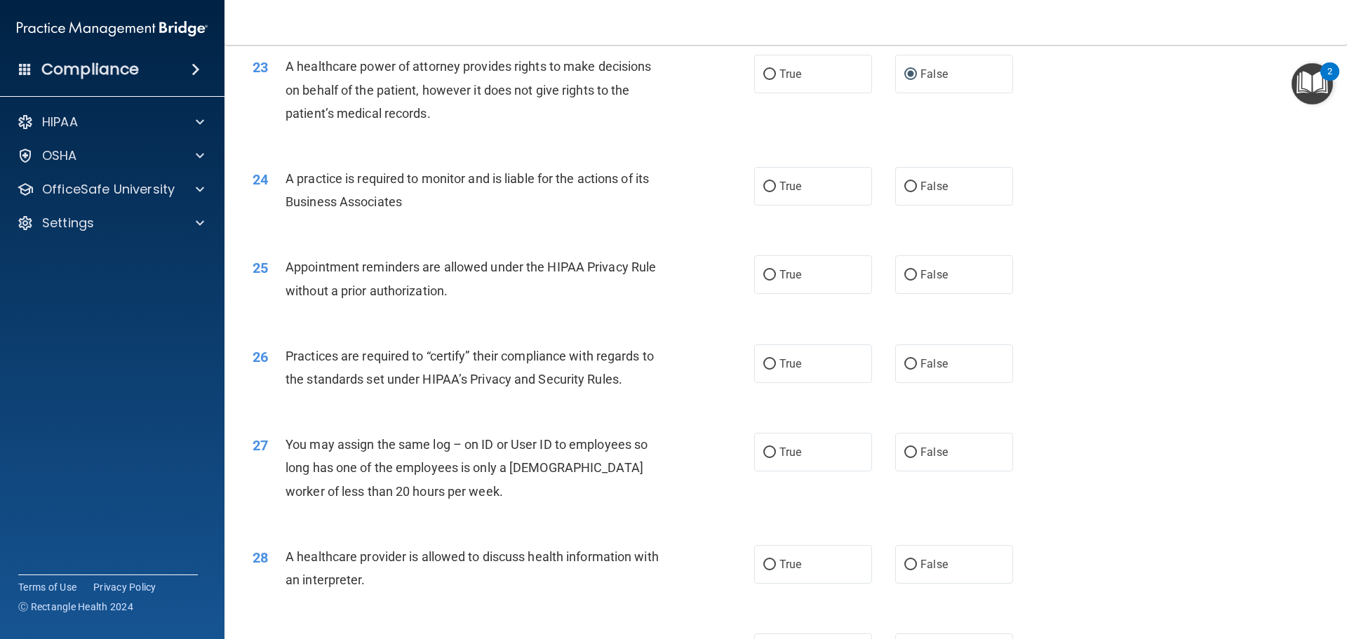
scroll to position [2386, 0]
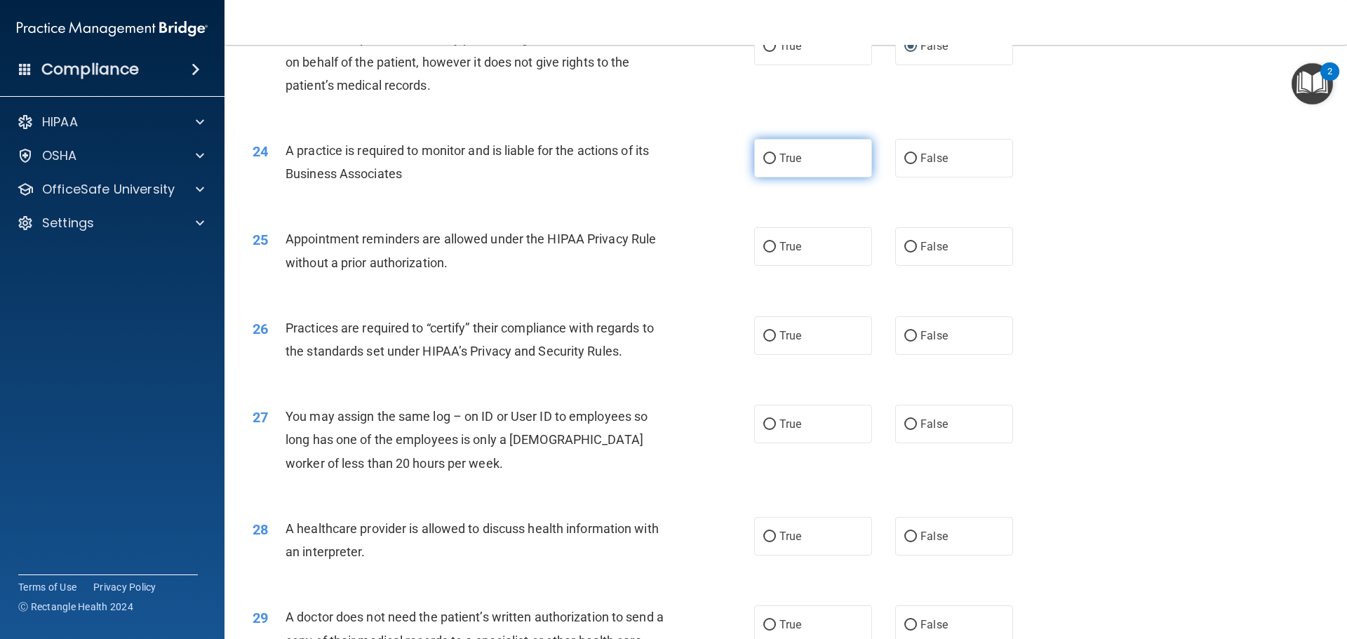
click at [774, 158] on label "True" at bounding box center [813, 158] width 118 height 39
click at [774, 158] on input "True" at bounding box center [770, 159] width 13 height 11
radio input "true"
click at [921, 245] on span "False" at bounding box center [934, 246] width 27 height 13
click at [917, 245] on input "False" at bounding box center [911, 247] width 13 height 11
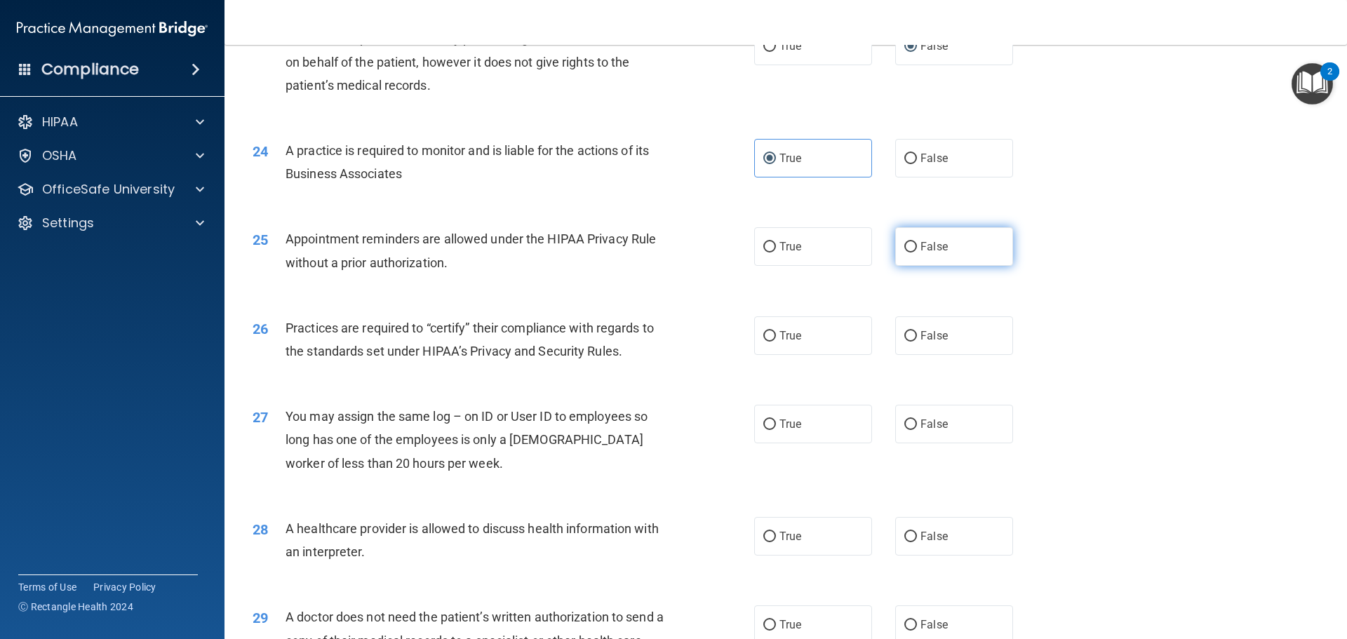
radio input "true"
click at [776, 343] on label "True" at bounding box center [813, 336] width 118 height 39
click at [776, 342] on input "True" at bounding box center [770, 336] width 13 height 11
radio input "true"
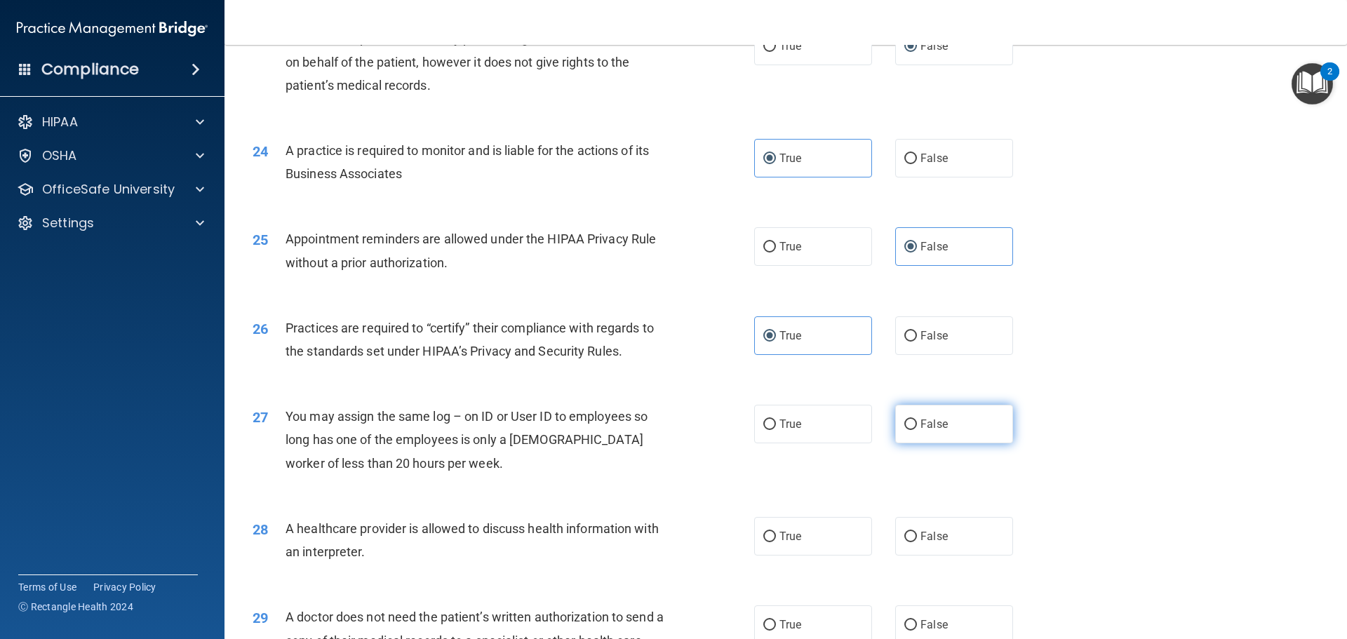
click at [961, 434] on label "False" at bounding box center [954, 424] width 118 height 39
click at [917, 430] on input "False" at bounding box center [911, 425] width 13 height 11
radio input "true"
click at [911, 540] on label "False" at bounding box center [954, 536] width 118 height 39
click at [911, 540] on input "False" at bounding box center [911, 537] width 13 height 11
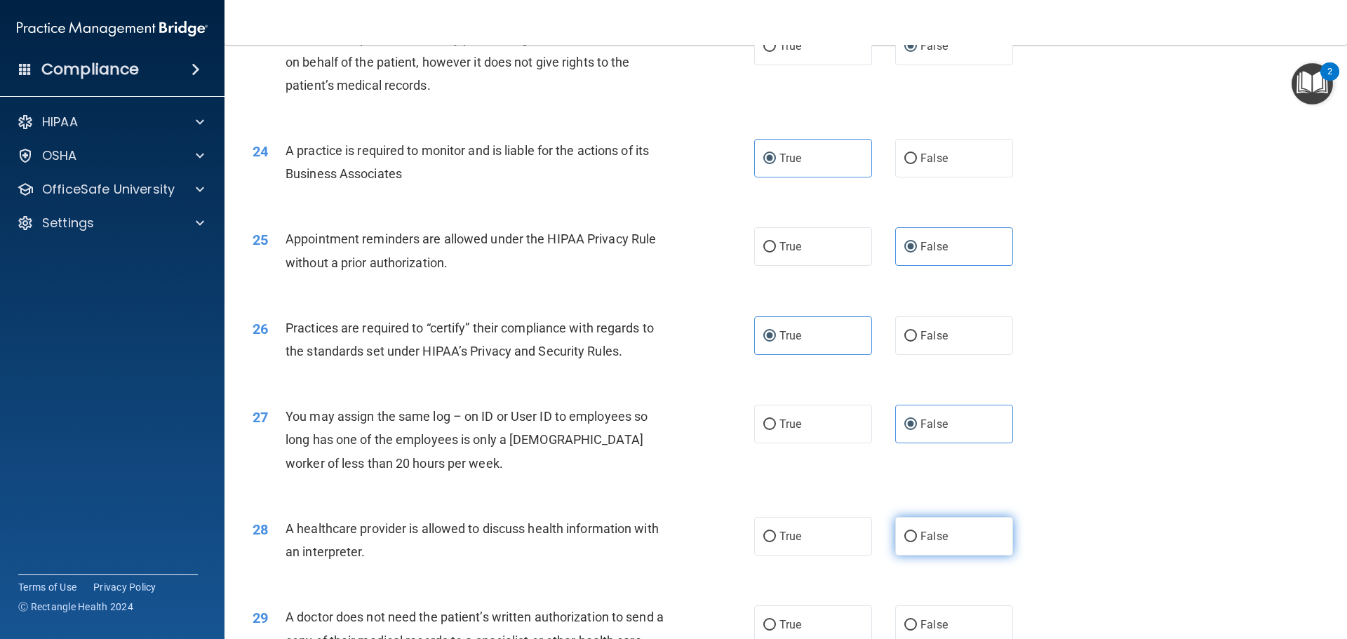
radio input "true"
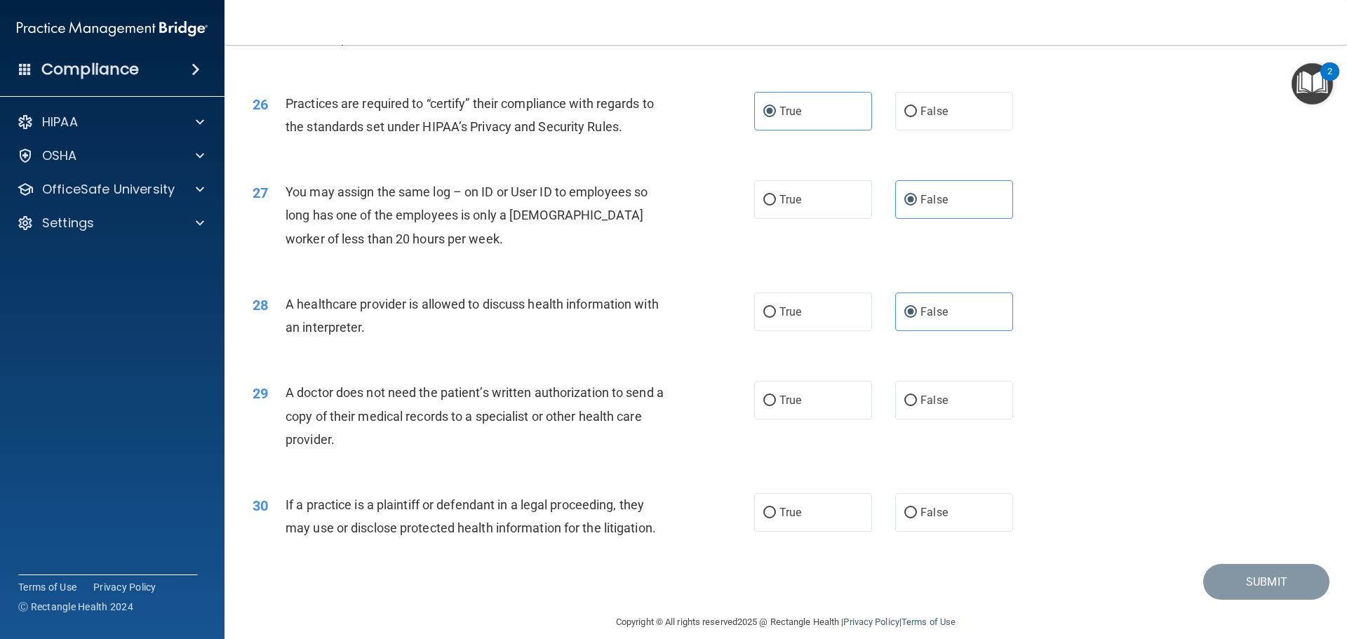
scroll to position [2627, 0]
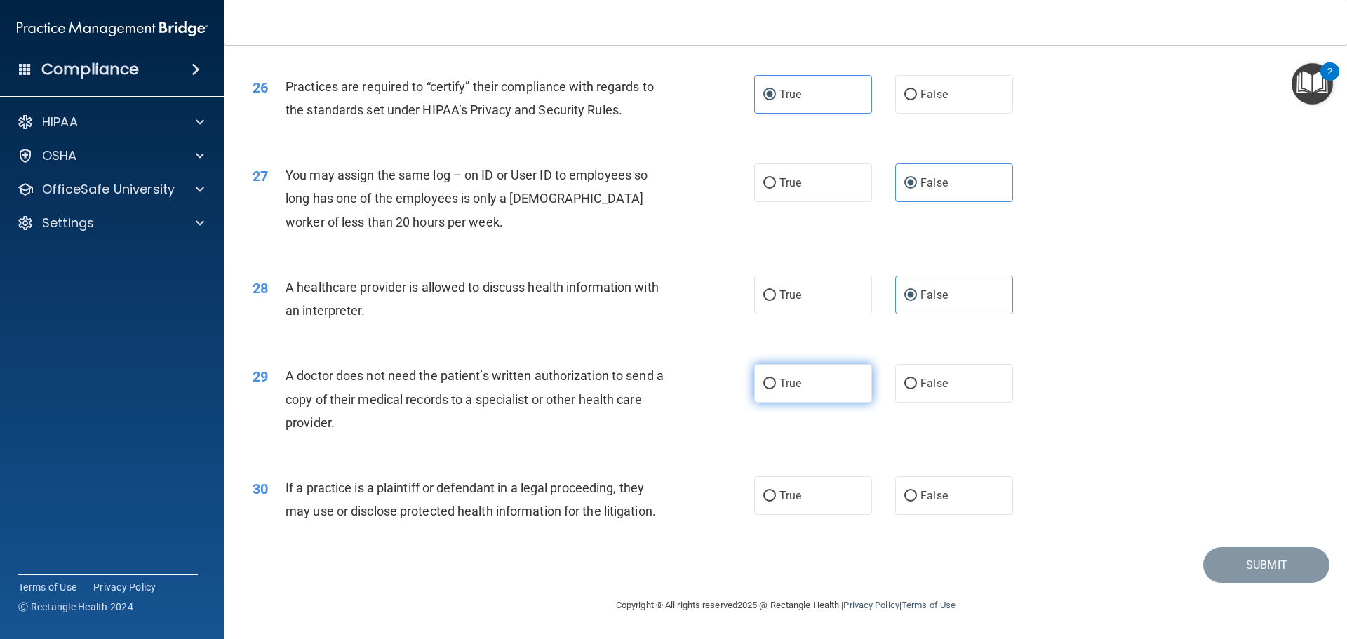
click at [794, 390] on label "True" at bounding box center [813, 383] width 118 height 39
click at [776, 389] on input "True" at bounding box center [770, 384] width 13 height 11
radio input "true"
click at [822, 503] on label "True" at bounding box center [813, 496] width 118 height 39
click at [776, 502] on input "True" at bounding box center [770, 496] width 13 height 11
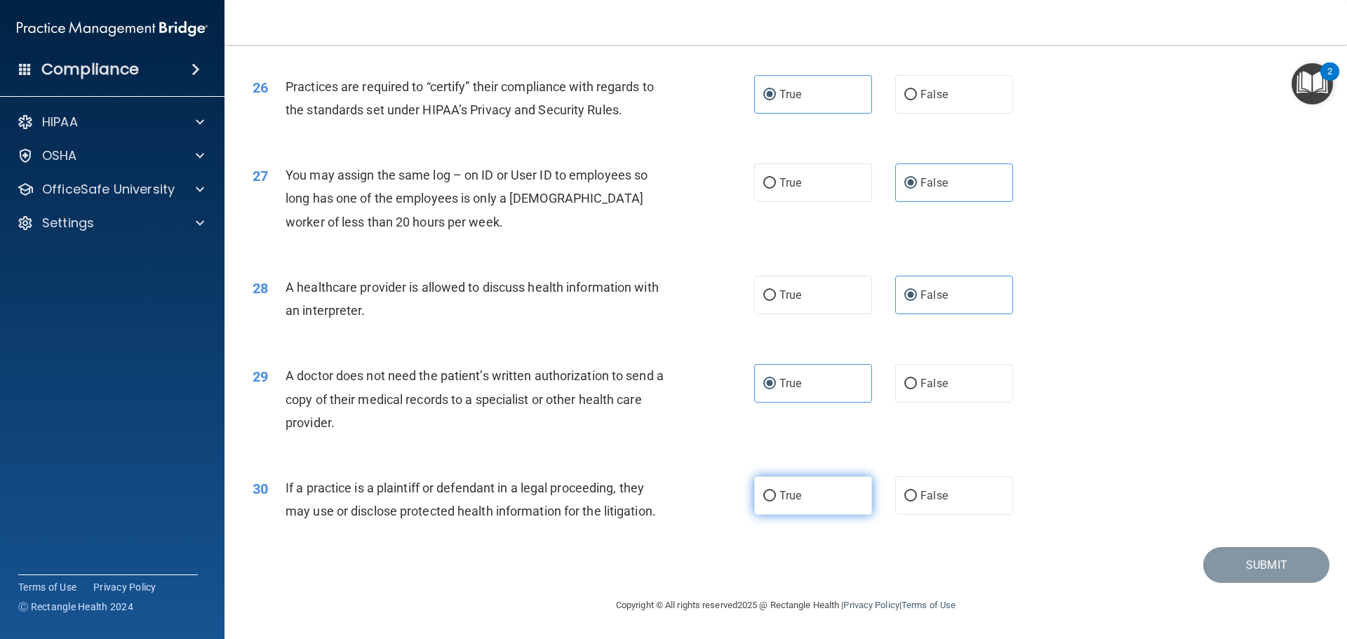
radio input "true"
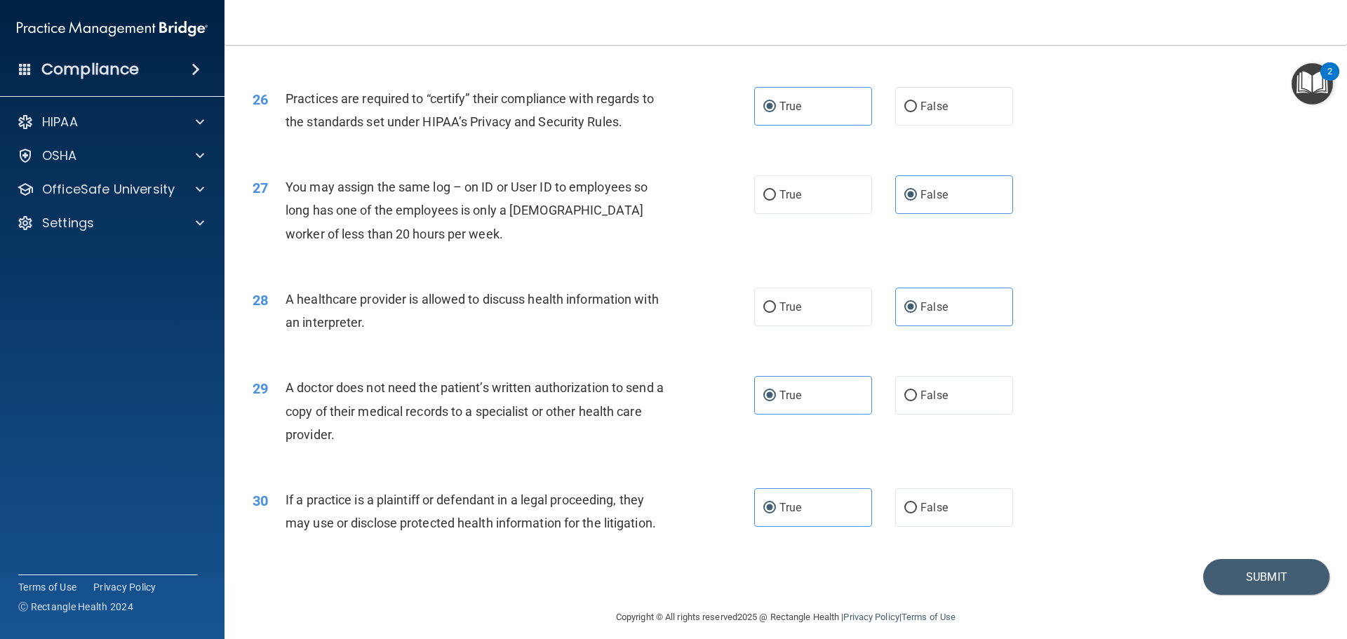
scroll to position [2580, 0]
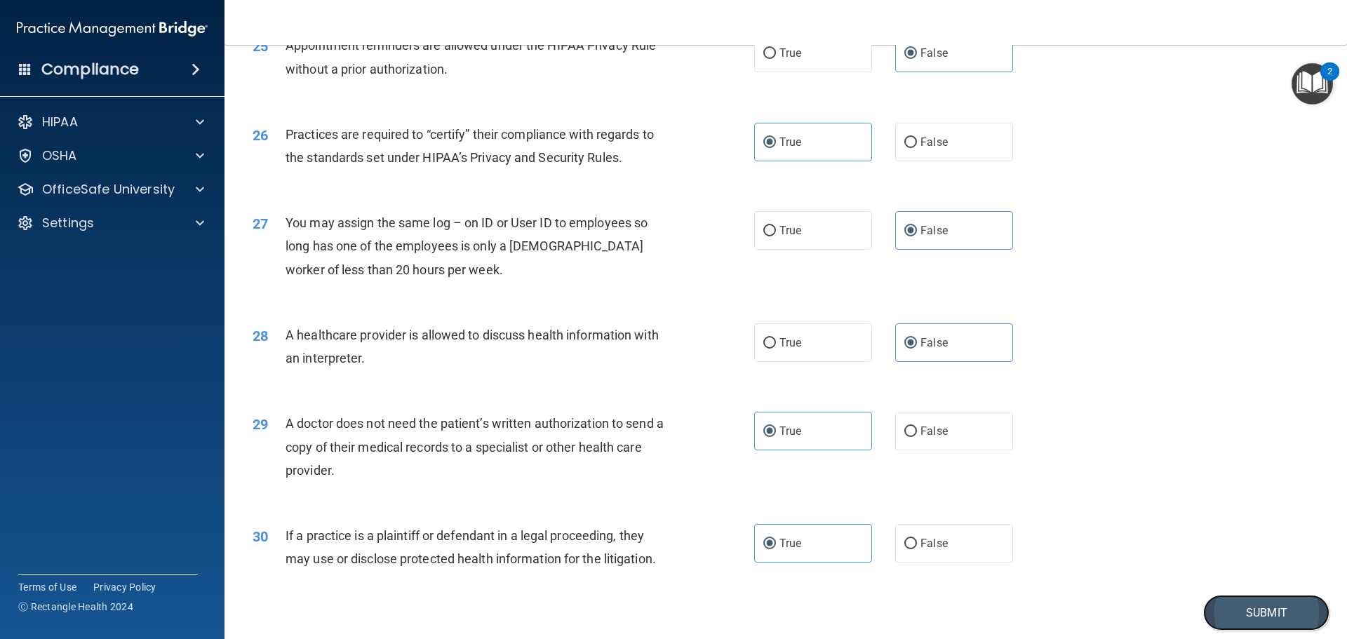
click at [1279, 608] on button "Submit" at bounding box center [1267, 613] width 126 height 36
